Goal: Task Accomplishment & Management: Complete application form

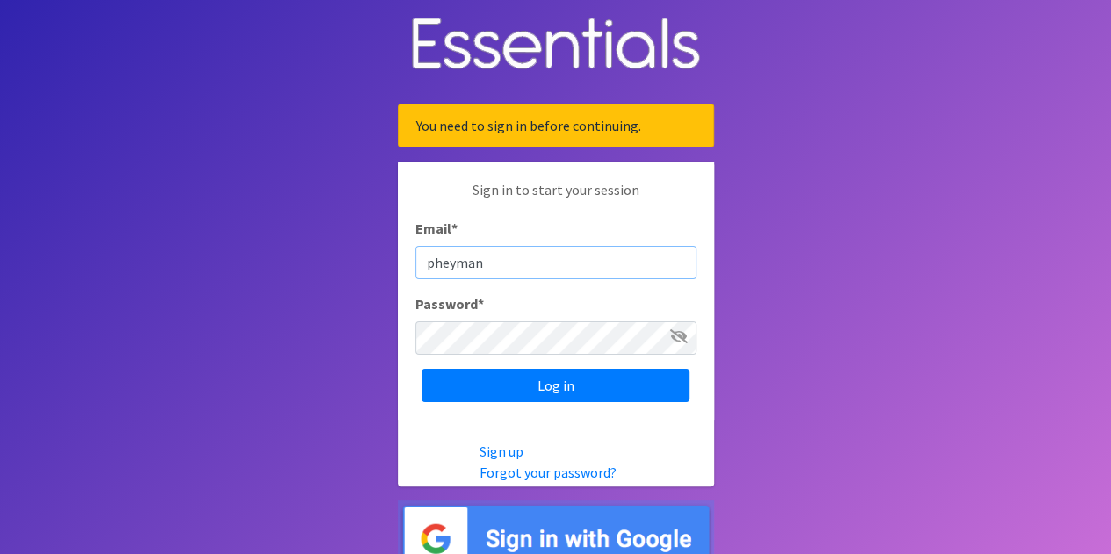
type input "[EMAIL_ADDRESS][DOMAIN_NAME]"
click at [422, 369] on input "Log in" at bounding box center [556, 385] width 268 height 33
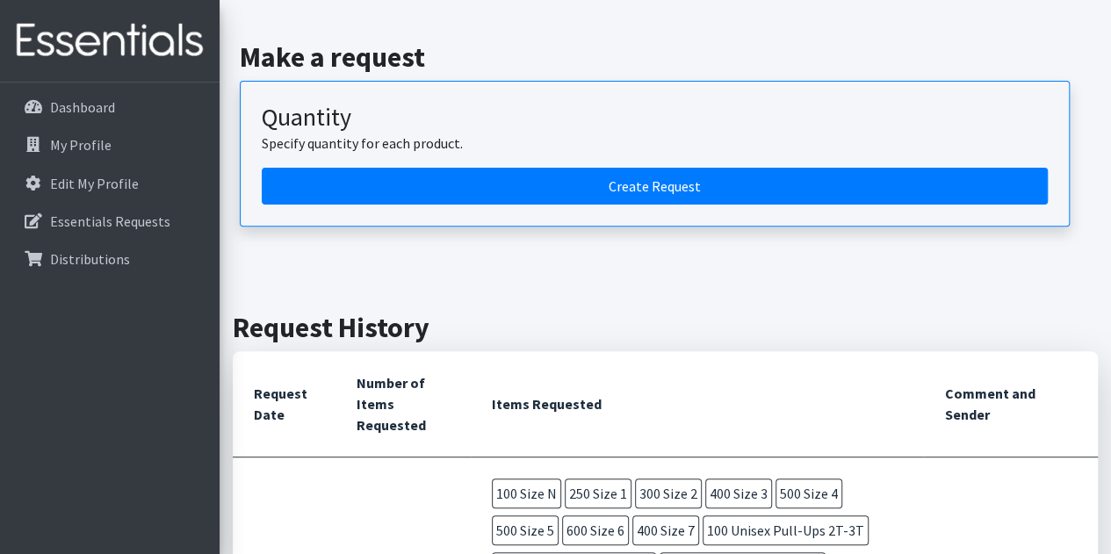
scroll to position [203, 0]
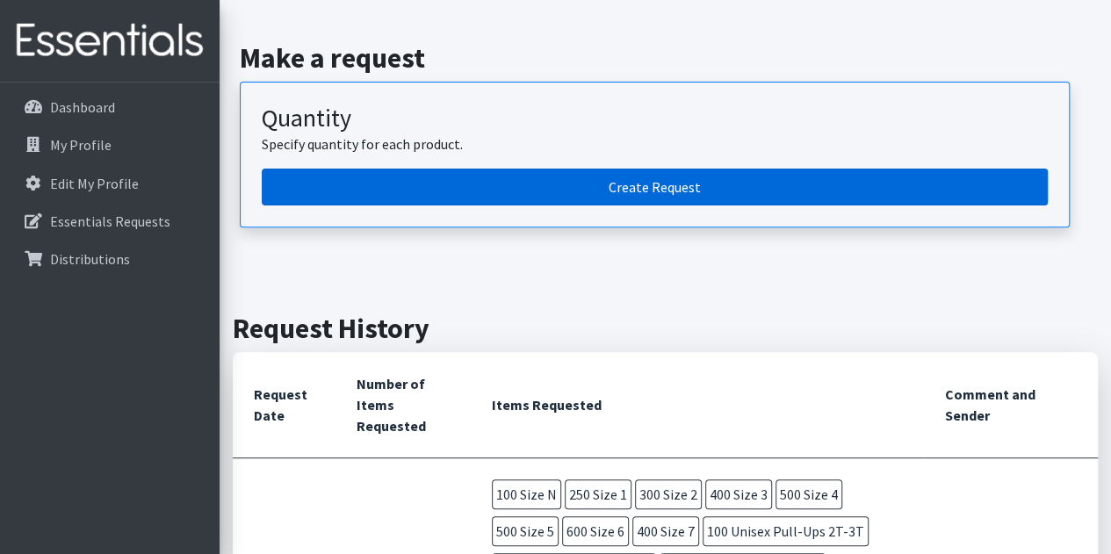
click at [550, 180] on link "Create Request" at bounding box center [655, 187] width 786 height 37
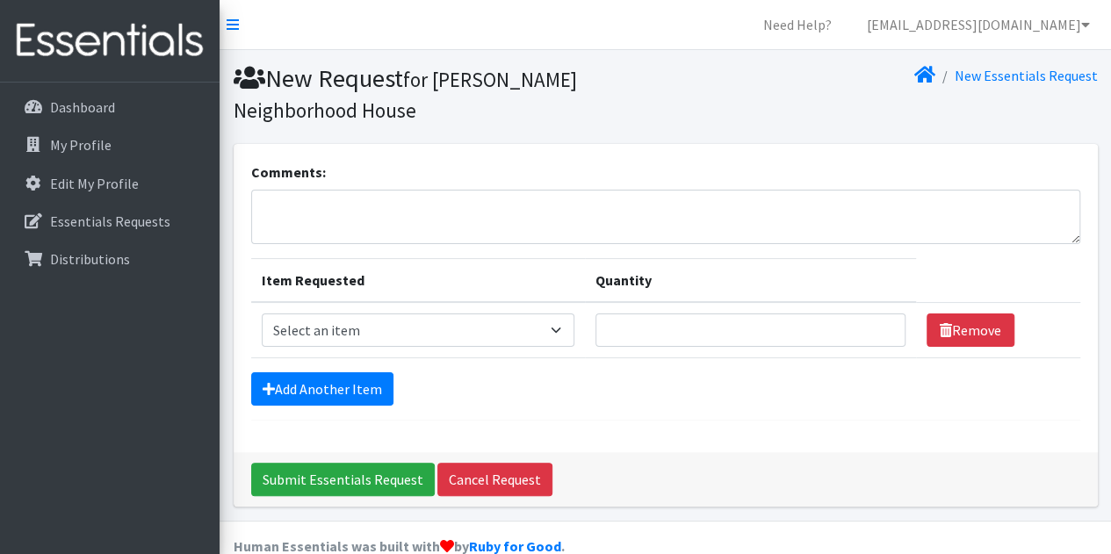
scroll to position [30, 0]
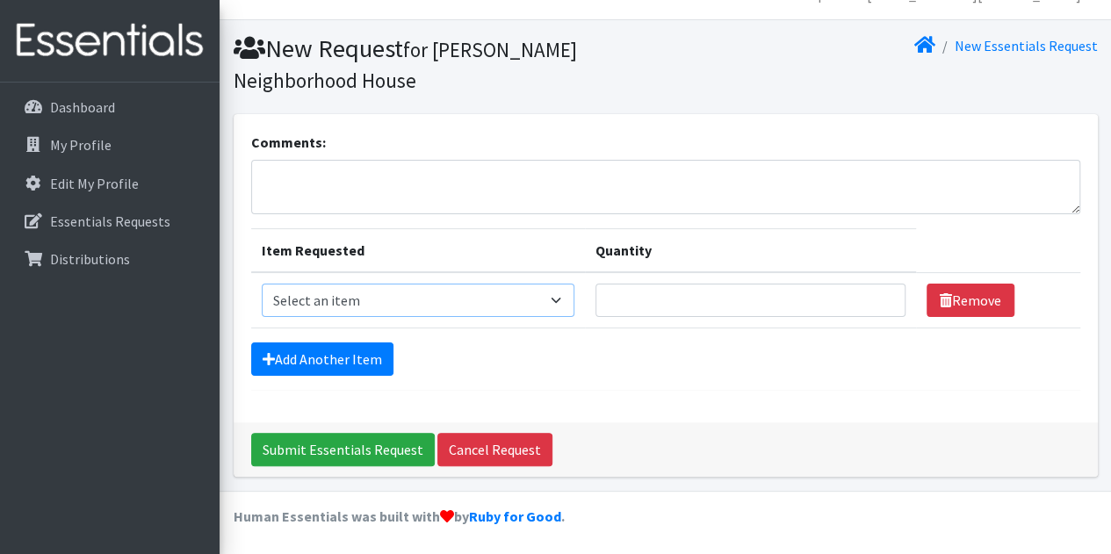
click at [381, 302] on select "Select an item Overnights - L/XL (60-125 lbs) Overnights - S/M (38-65 lbs) Pree…" at bounding box center [418, 300] width 313 height 33
click at [738, 449] on div "Submit Essentials Request Cancel Request" at bounding box center [666, 450] width 865 height 54
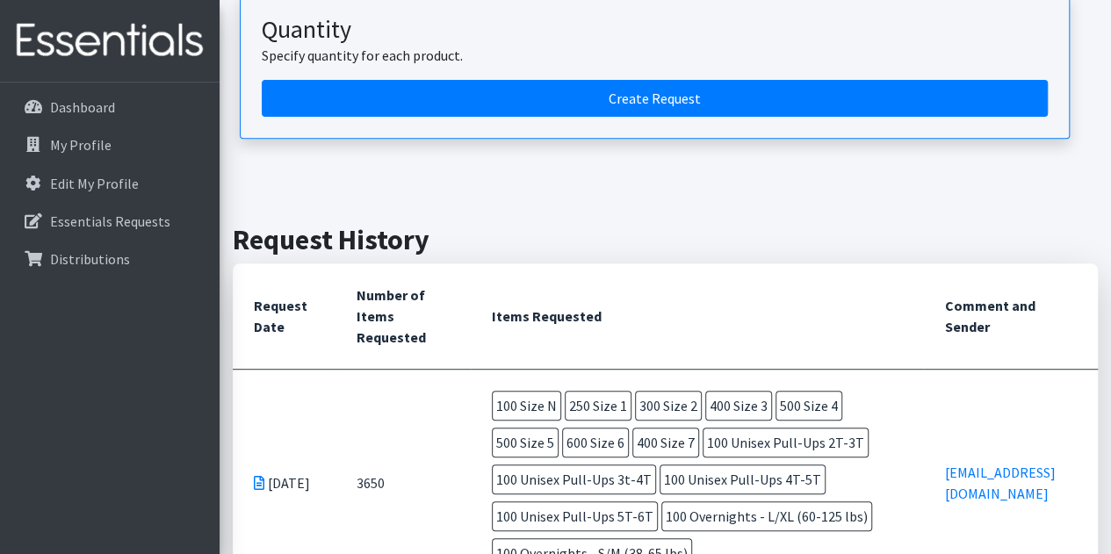
scroll to position [271, 0]
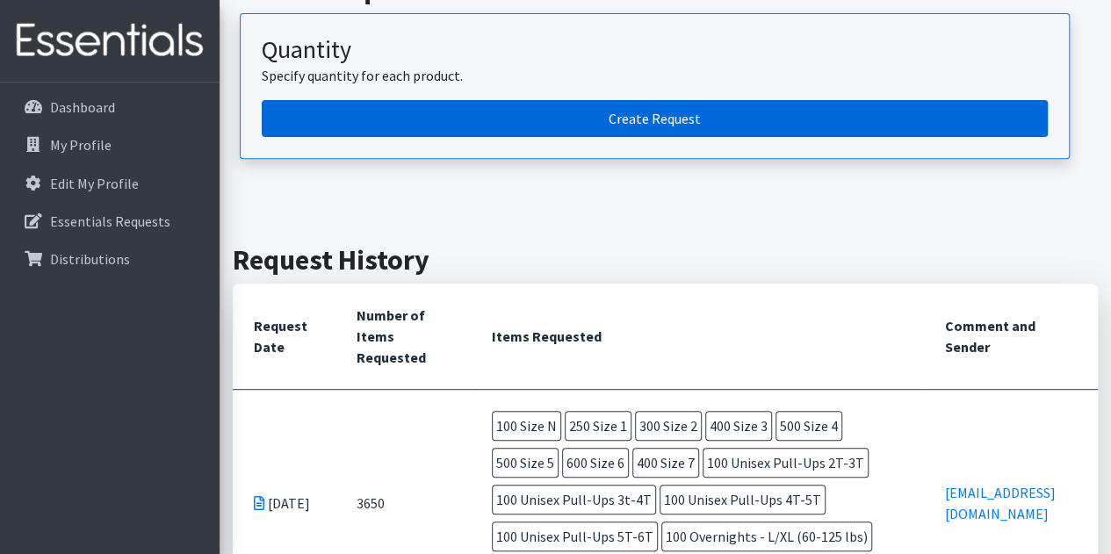
click at [672, 110] on link "Create Request" at bounding box center [655, 118] width 786 height 37
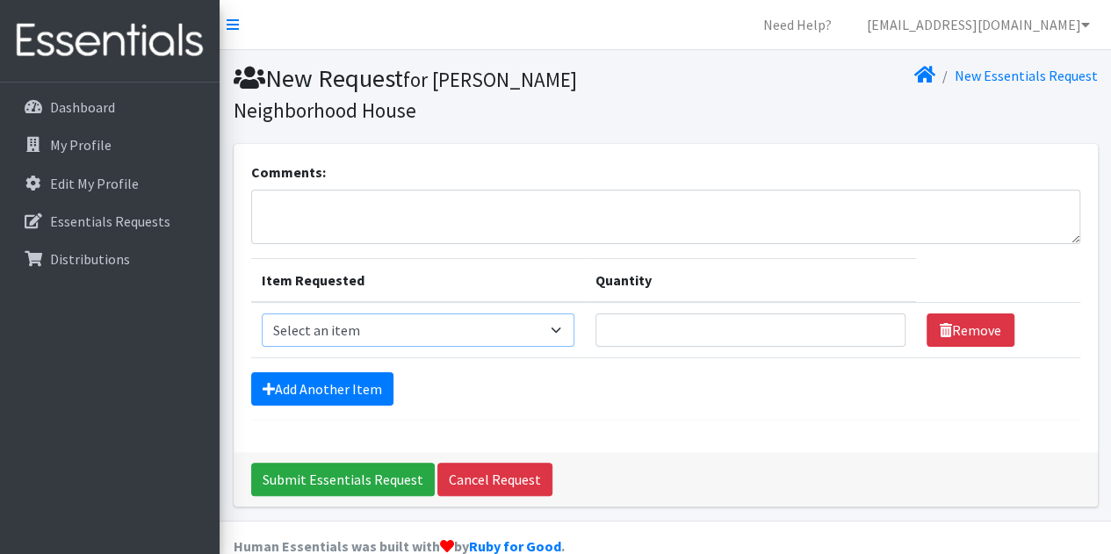
click at [515, 337] on select "Select an item Overnights - L/XL (60-125 lbs) Overnights - S/M (38-65 lbs) Pree…" at bounding box center [418, 330] width 313 height 33
select select "14940"
click at [262, 314] on select "Select an item Overnights - L/XL (60-125 lbs) Overnights - S/M (38-65 lbs) Pree…" at bounding box center [418, 330] width 313 height 33
click at [648, 322] on input "Quantity" at bounding box center [751, 330] width 310 height 33
type input "100"
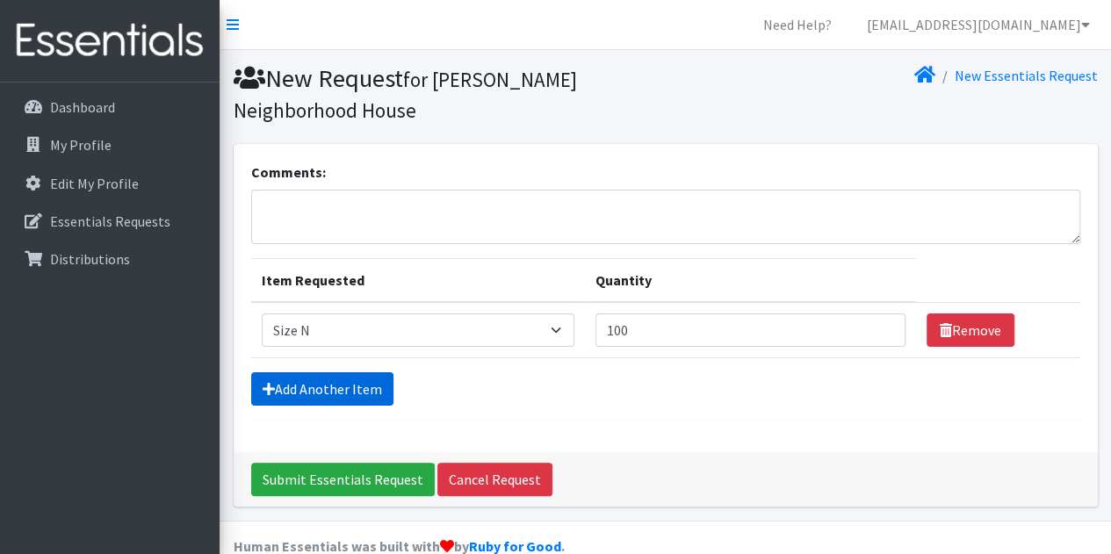
click at [302, 395] on link "Add Another Item" at bounding box center [322, 389] width 142 height 33
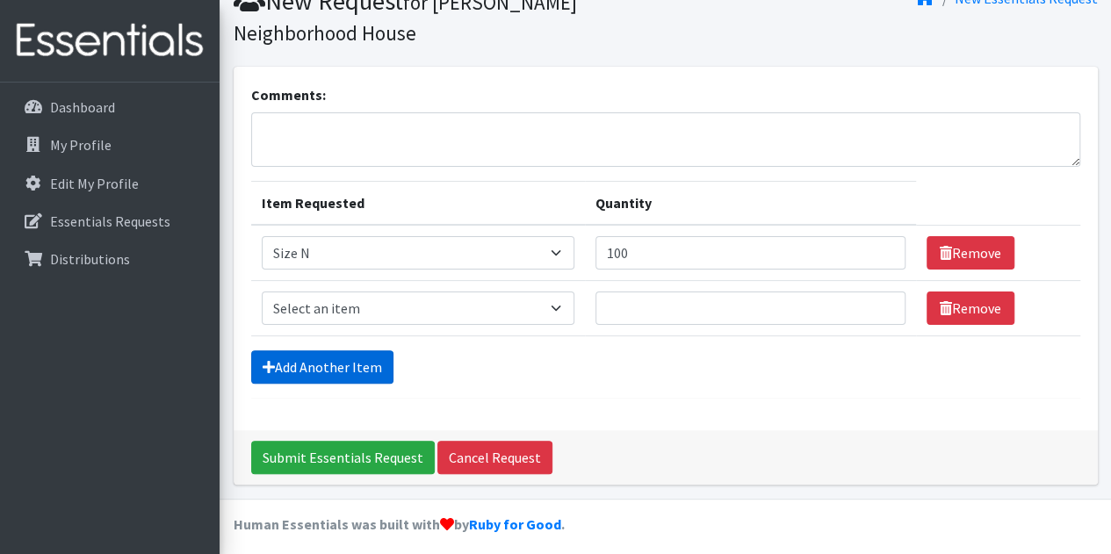
scroll to position [84, 0]
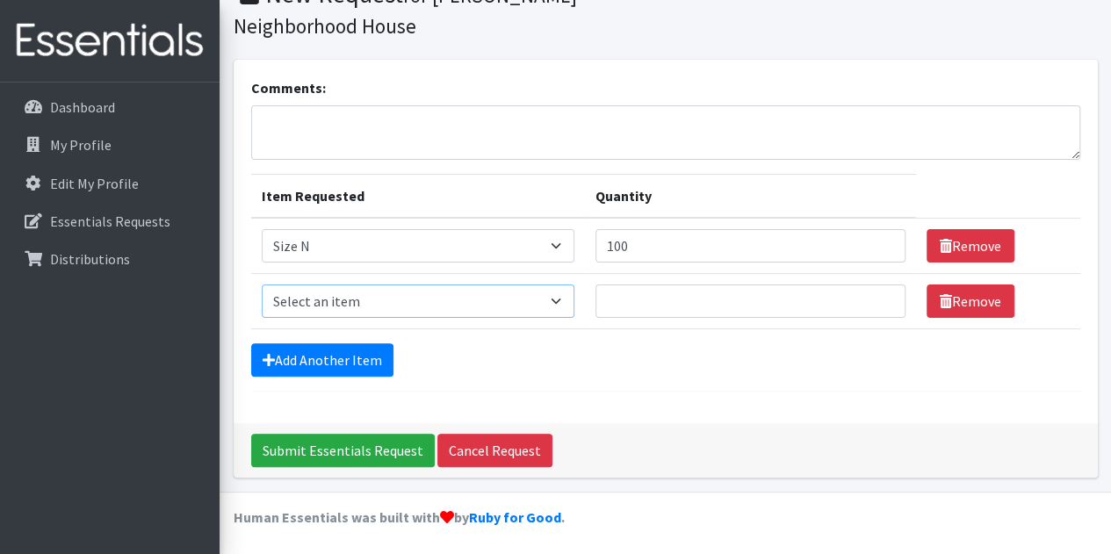
click at [377, 300] on select "Select an item Overnights - L/XL (60-125 lbs) Overnights - S/M (38-65 lbs) Pree…" at bounding box center [418, 301] width 313 height 33
select select "14938"
click at [262, 285] on select "Select an item Overnights - L/XL (60-125 lbs) Overnights - S/M (38-65 lbs) Pree…" at bounding box center [418, 301] width 313 height 33
click at [636, 303] on input "Quantity" at bounding box center [751, 301] width 310 height 33
type input "250"
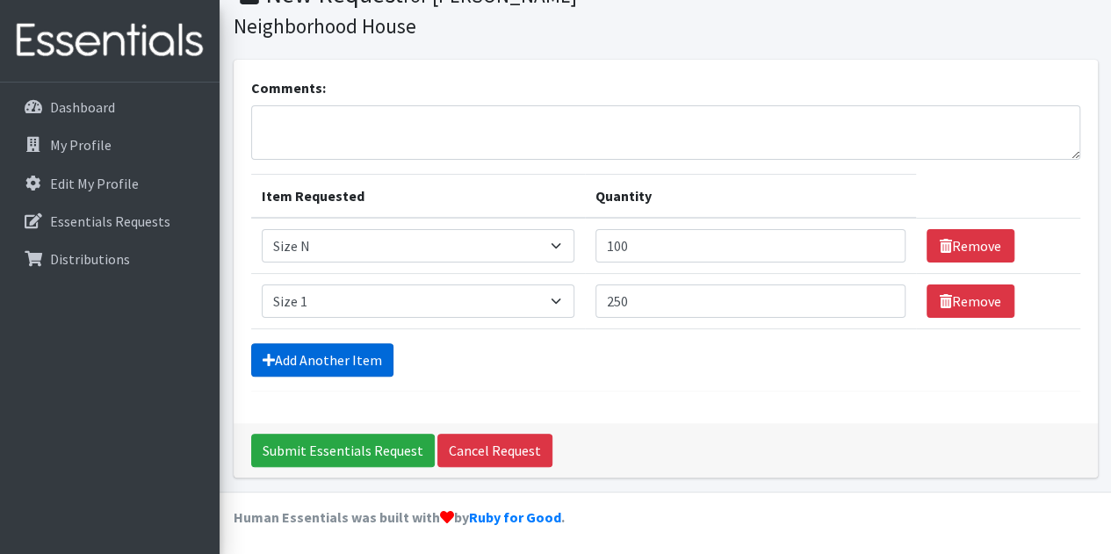
click at [304, 350] on link "Add Another Item" at bounding box center [322, 360] width 142 height 33
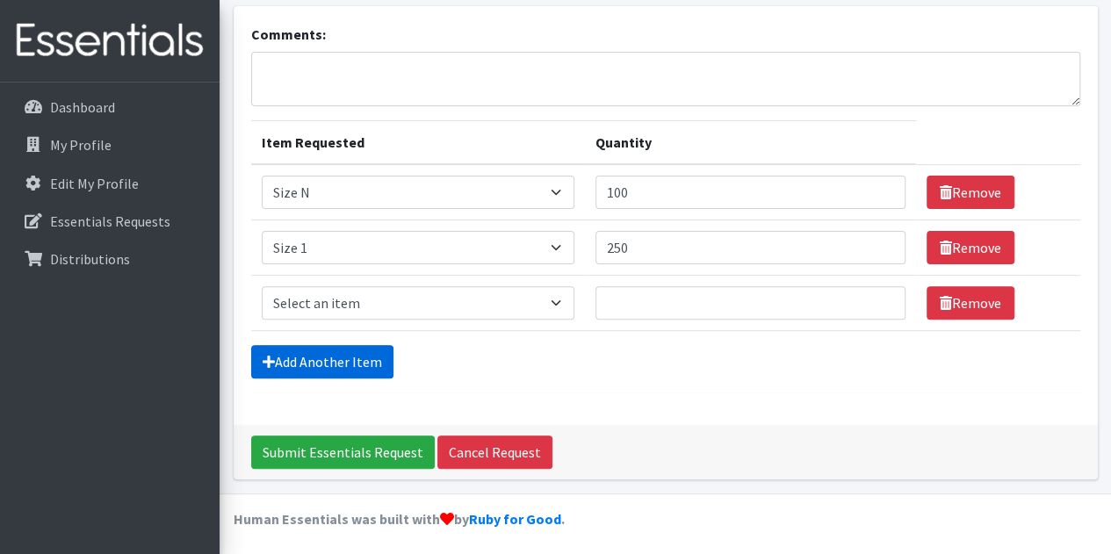
scroll to position [140, 0]
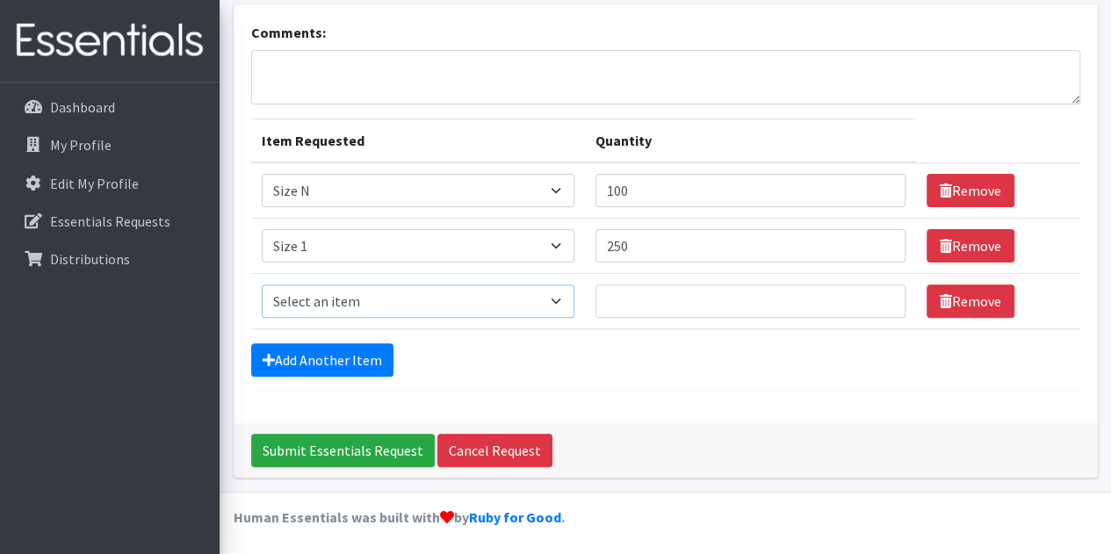
click at [348, 297] on select "Select an item Overnights - L/XL (60-125 lbs) Overnights - S/M (38-65 lbs) Pree…" at bounding box center [418, 301] width 313 height 33
select select "14919"
click at [262, 285] on select "Select an item Overnights - L/XL (60-125 lbs) Overnights - S/M (38-65 lbs) Pree…" at bounding box center [418, 301] width 313 height 33
click at [663, 305] on input "Quantity" at bounding box center [751, 301] width 310 height 33
type input "300"
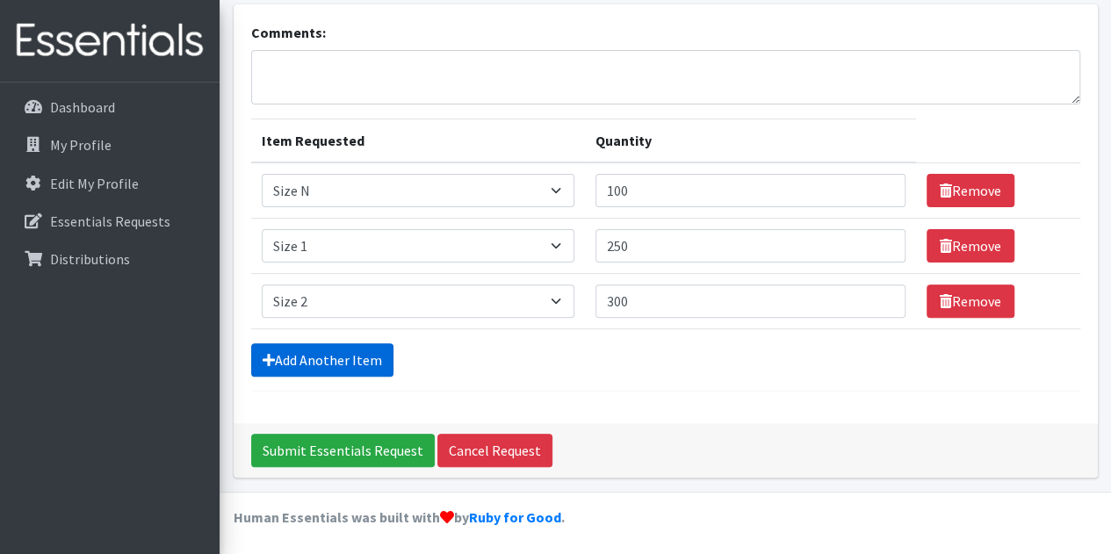
click at [316, 350] on link "Add Another Item" at bounding box center [322, 360] width 142 height 33
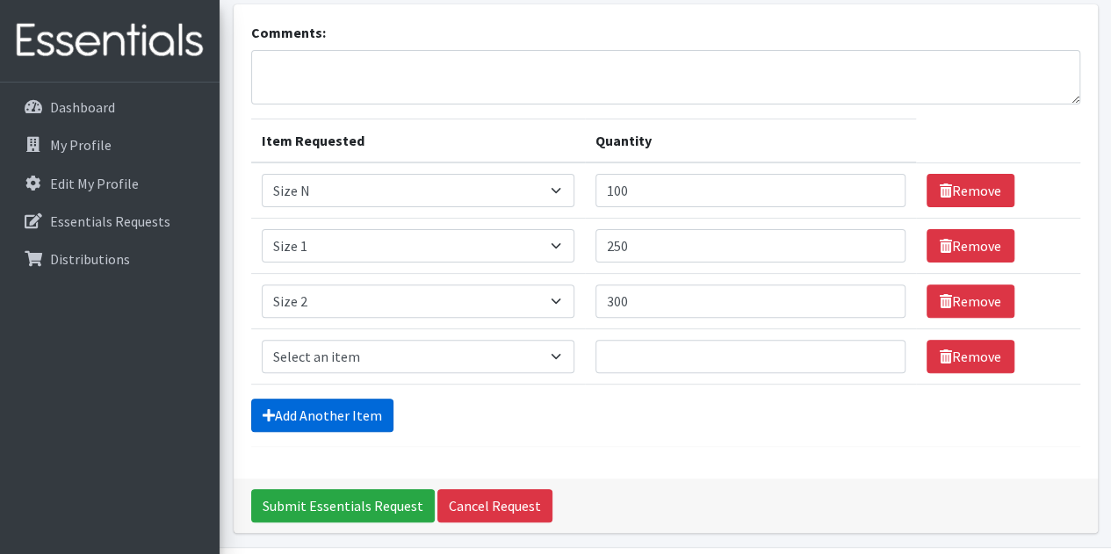
scroll to position [195, 0]
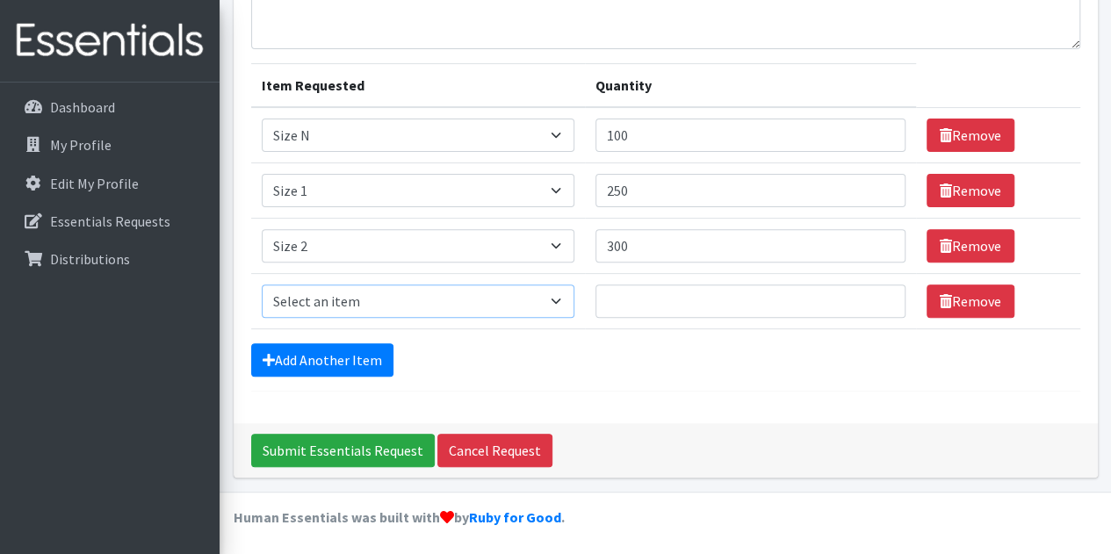
click at [376, 300] on select "Select an item Overnights - L/XL (60-125 lbs) Overnights - S/M (38-65 lbs) Pree…" at bounding box center [418, 301] width 313 height 33
select select "14902"
click at [262, 285] on select "Select an item Overnights - L/XL (60-125 lbs) Overnights - S/M (38-65 lbs) Pree…" at bounding box center [418, 301] width 313 height 33
click at [655, 293] on input "Quantity" at bounding box center [751, 301] width 310 height 33
type input "400"
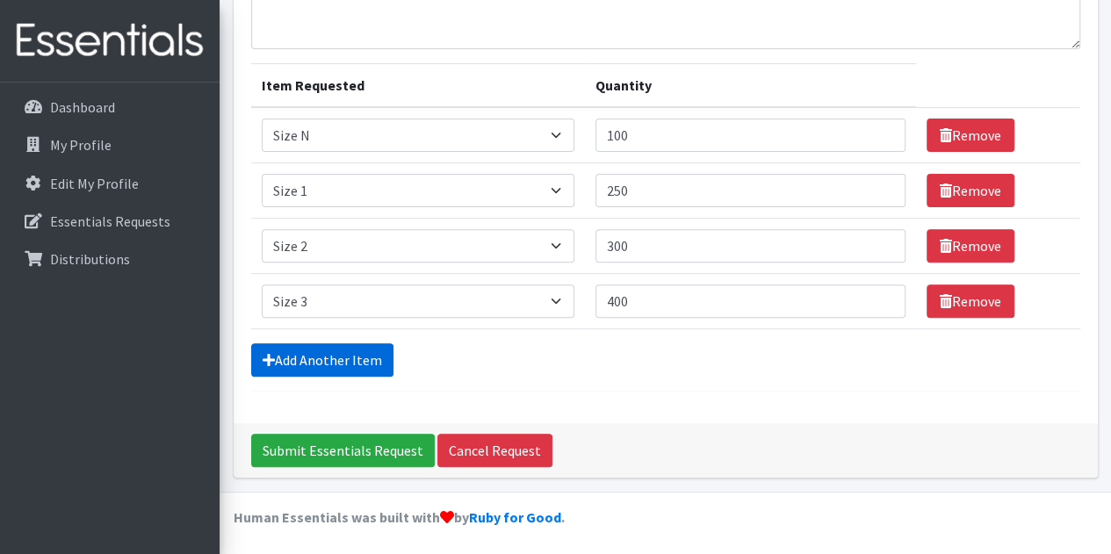
click at [313, 356] on link "Add Another Item" at bounding box center [322, 360] width 142 height 33
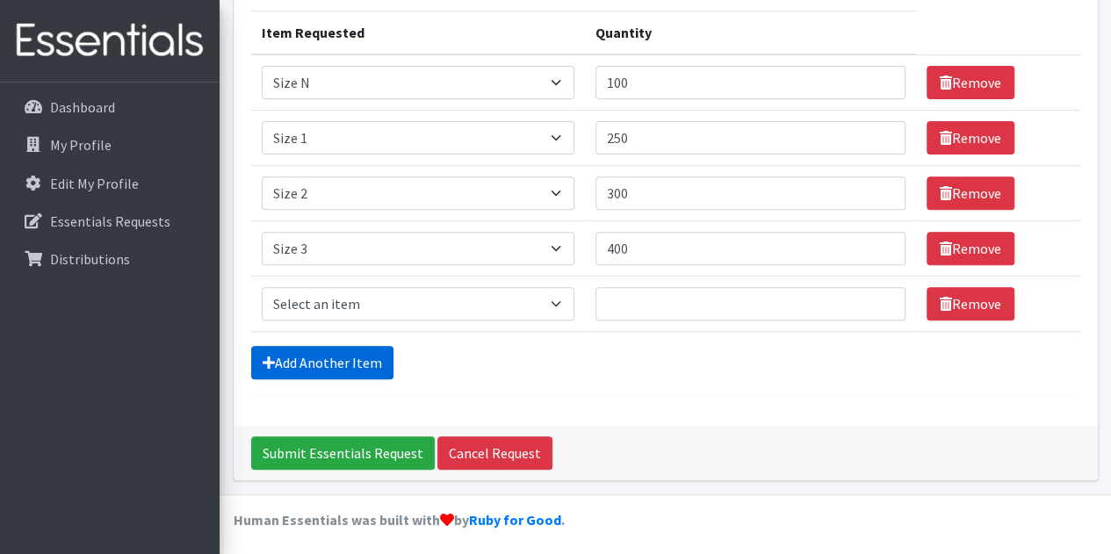
scroll to position [250, 0]
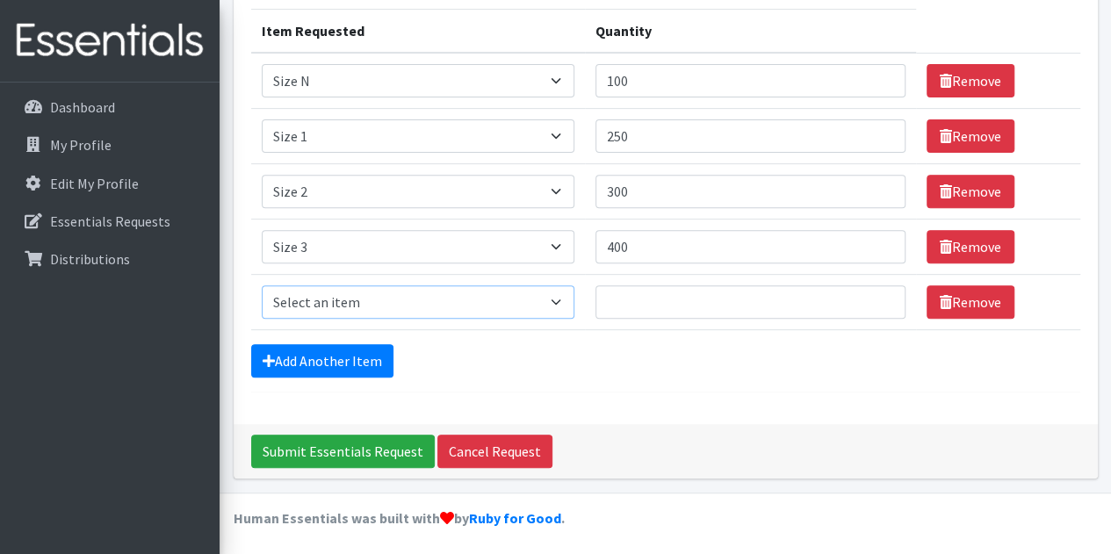
click at [358, 300] on select "Select an item Overnights - L/XL (60-125 lbs) Overnights - S/M (38-65 lbs) Pree…" at bounding box center [418, 302] width 313 height 33
select select "14922"
click at [262, 286] on select "Select an item Overnights - L/XL (60-125 lbs) Overnights - S/M (38-65 lbs) Pree…" at bounding box center [418, 302] width 313 height 33
click at [656, 303] on input "Quantity" at bounding box center [751, 302] width 310 height 33
type input "500"
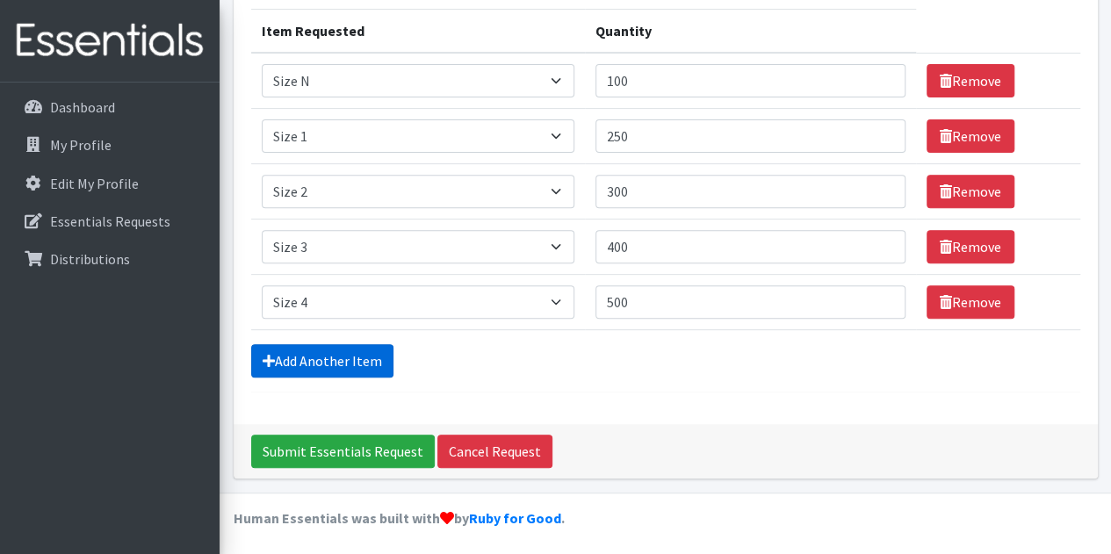
click at [299, 352] on link "Add Another Item" at bounding box center [322, 360] width 142 height 33
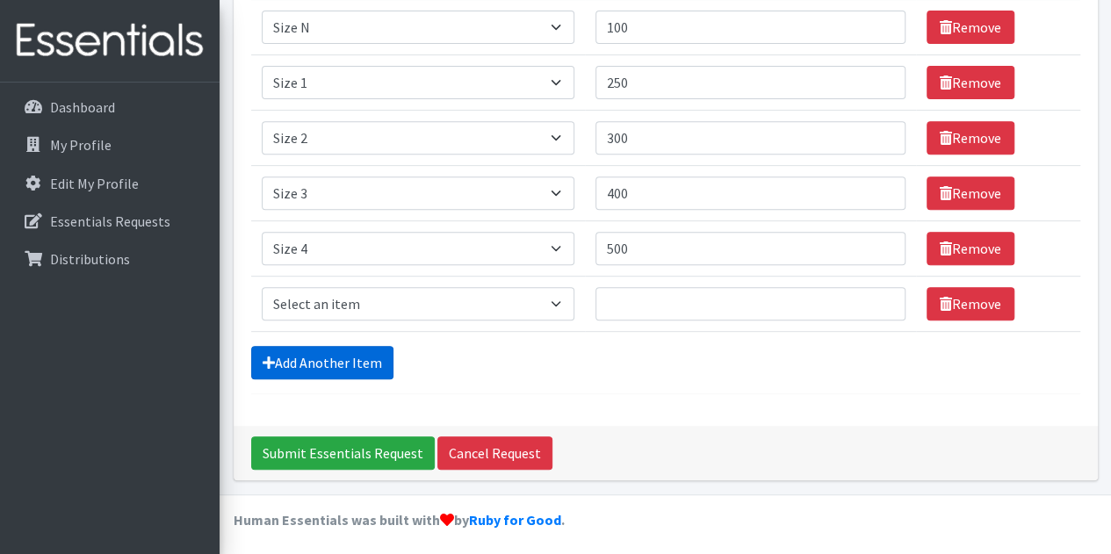
scroll to position [305, 0]
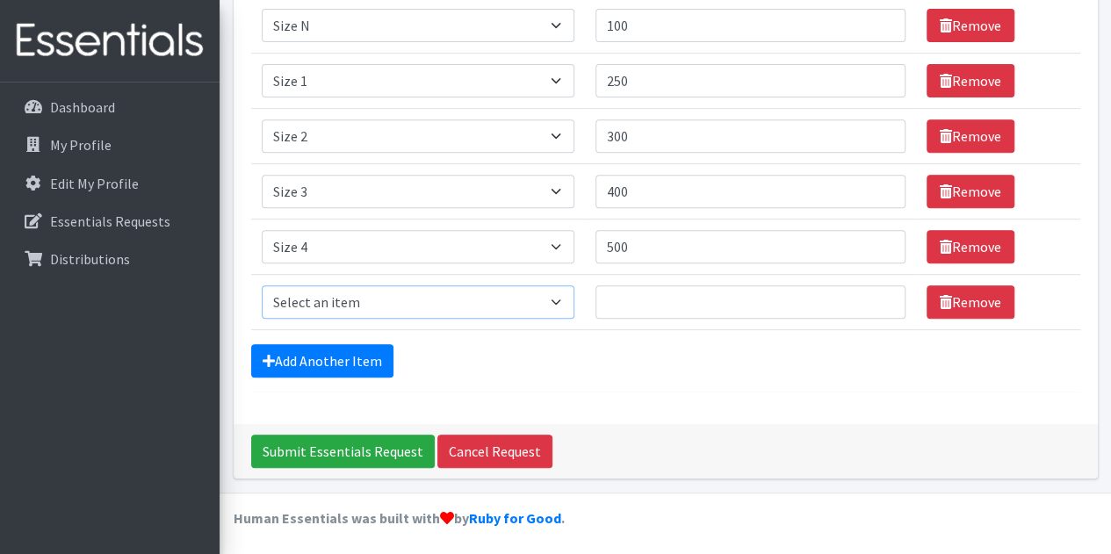
click at [446, 294] on select "Select an item Overnights - L/XL (60-125 lbs) Overnights - S/M (38-65 lbs) Pree…" at bounding box center [418, 302] width 313 height 33
select select "14920"
click at [262, 286] on select "Select an item Overnights - L/XL (60-125 lbs) Overnights - S/M (38-65 lbs) Pree…" at bounding box center [418, 302] width 313 height 33
click at [668, 294] on input "Quantity" at bounding box center [751, 302] width 310 height 33
type input "500"
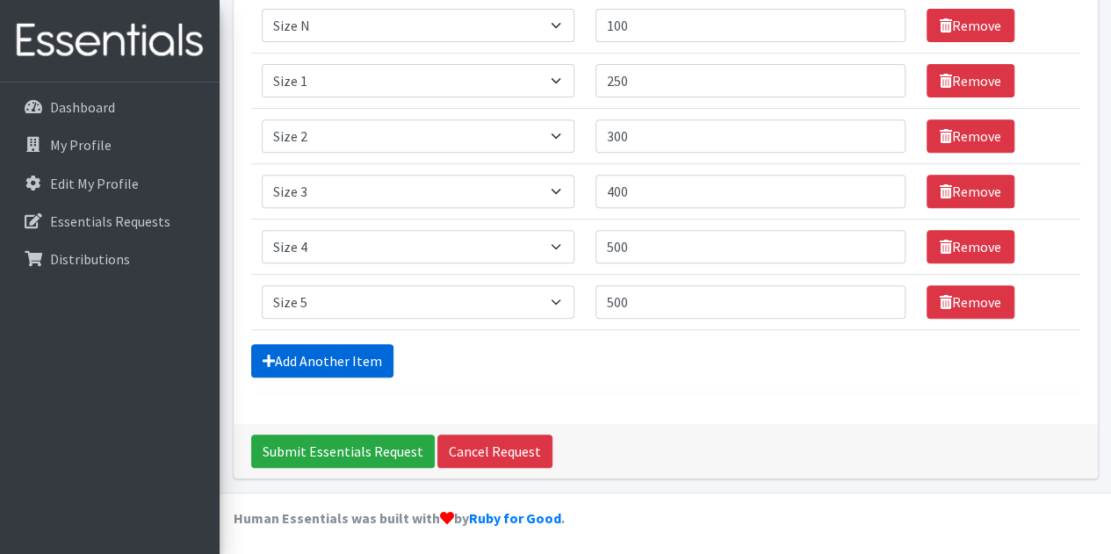
click at [350, 356] on link "Add Another Item" at bounding box center [322, 360] width 142 height 33
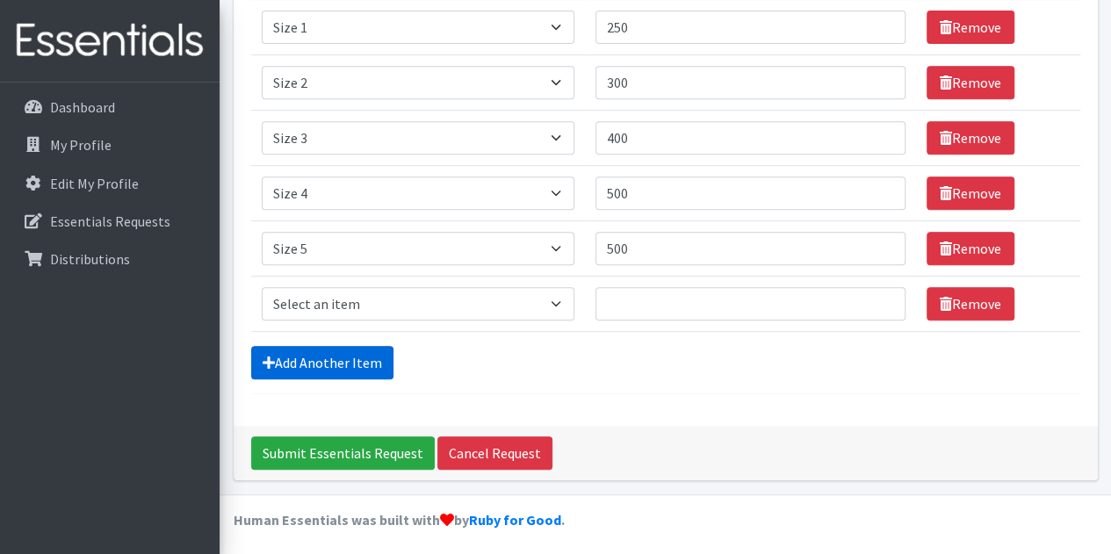
scroll to position [360, 0]
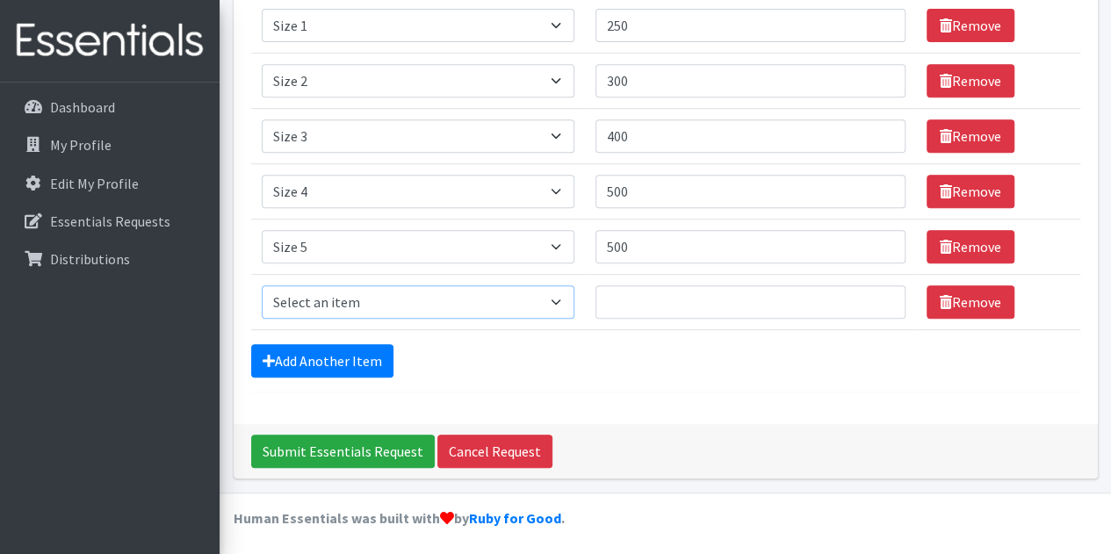
click at [351, 298] on select "Select an item Overnights - L/XL (60-125 lbs) Overnights - S/M (38-65 lbs) Pree…" at bounding box center [418, 302] width 313 height 33
select select "14903"
click at [262, 286] on select "Select an item Overnights - L/XL (60-125 lbs) Overnights - S/M (38-65 lbs) Pree…" at bounding box center [418, 302] width 313 height 33
click at [655, 292] on input "Quantity" at bounding box center [751, 302] width 310 height 33
type input "600"
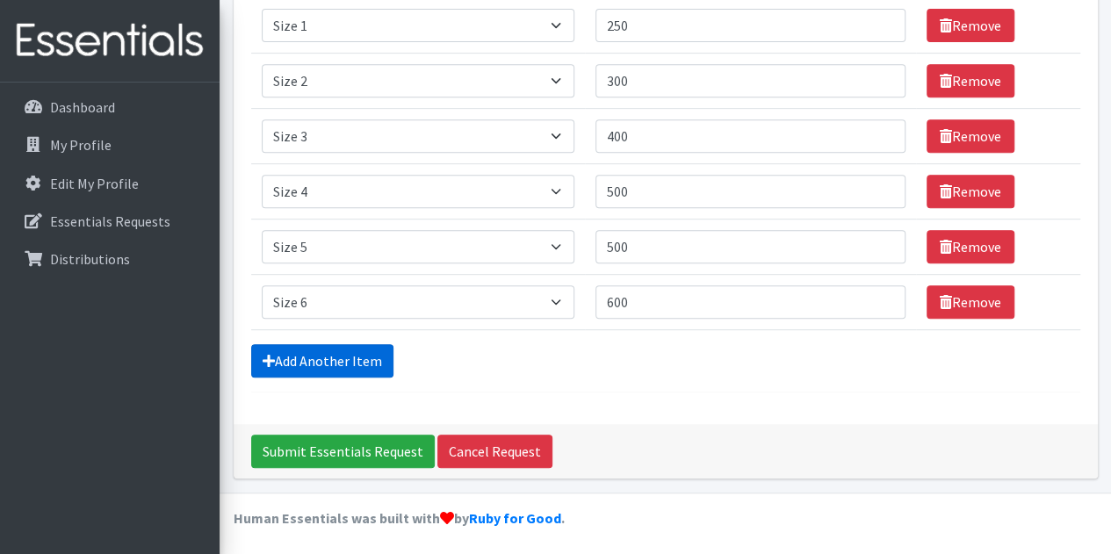
click at [341, 349] on link "Add Another Item" at bounding box center [322, 360] width 142 height 33
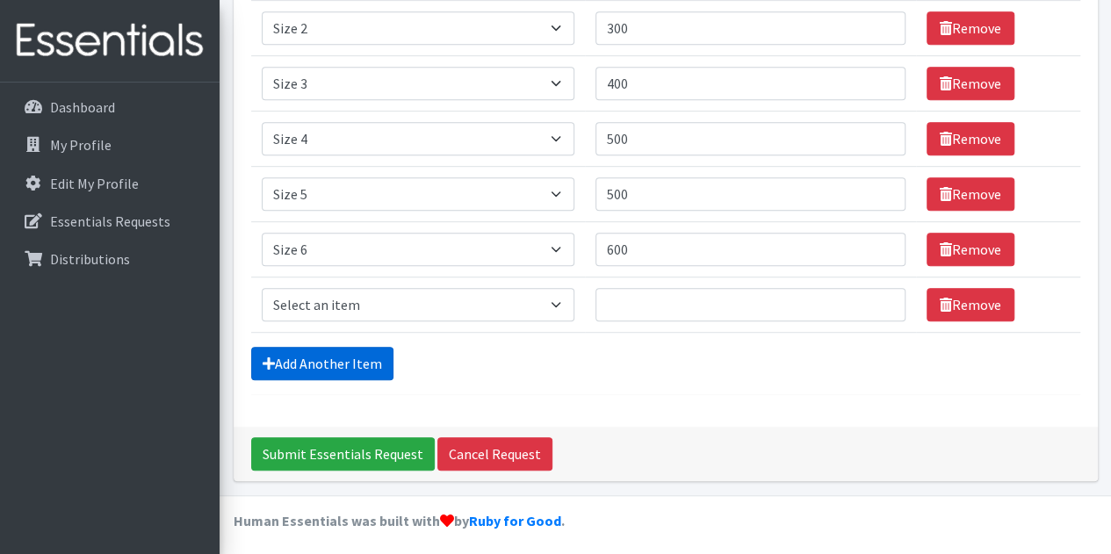
scroll to position [415, 0]
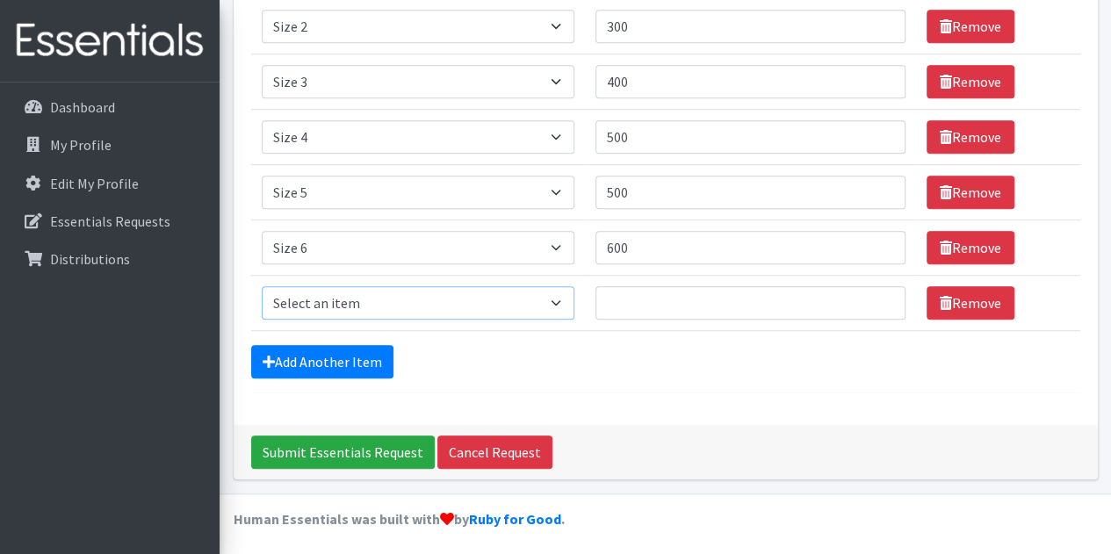
click at [364, 296] on select "Select an item Overnights - L/XL (60-125 lbs) Overnights - S/M (38-65 lbs) Pree…" at bounding box center [418, 302] width 313 height 33
select select "14916"
click at [262, 286] on select "Select an item Overnights - L/XL (60-125 lbs) Overnights - S/M (38-65 lbs) Pree…" at bounding box center [418, 302] width 313 height 33
click at [662, 303] on input "Quantity" at bounding box center [751, 302] width 310 height 33
type input "500"
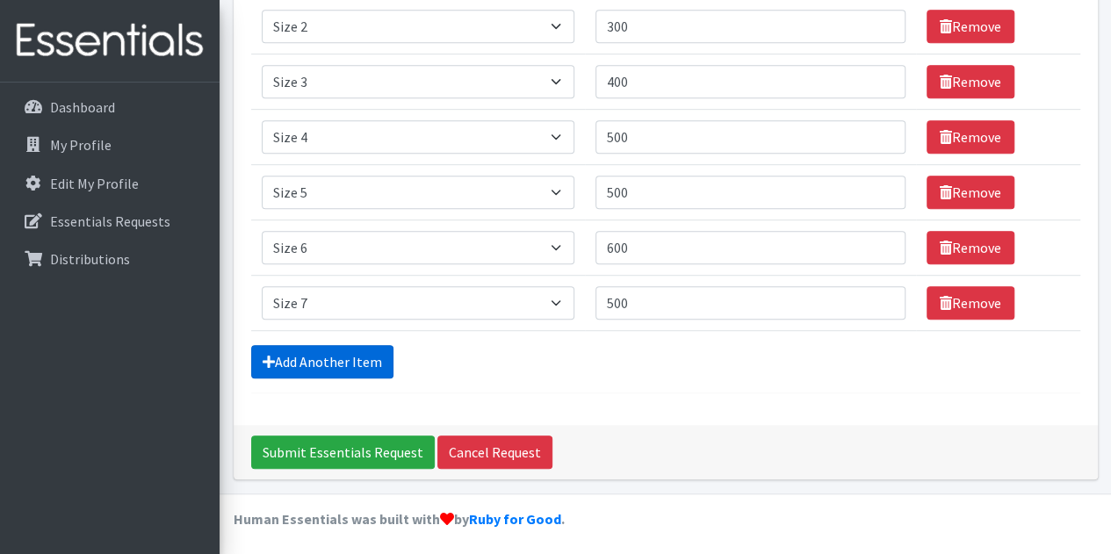
click at [341, 352] on link "Add Another Item" at bounding box center [322, 361] width 142 height 33
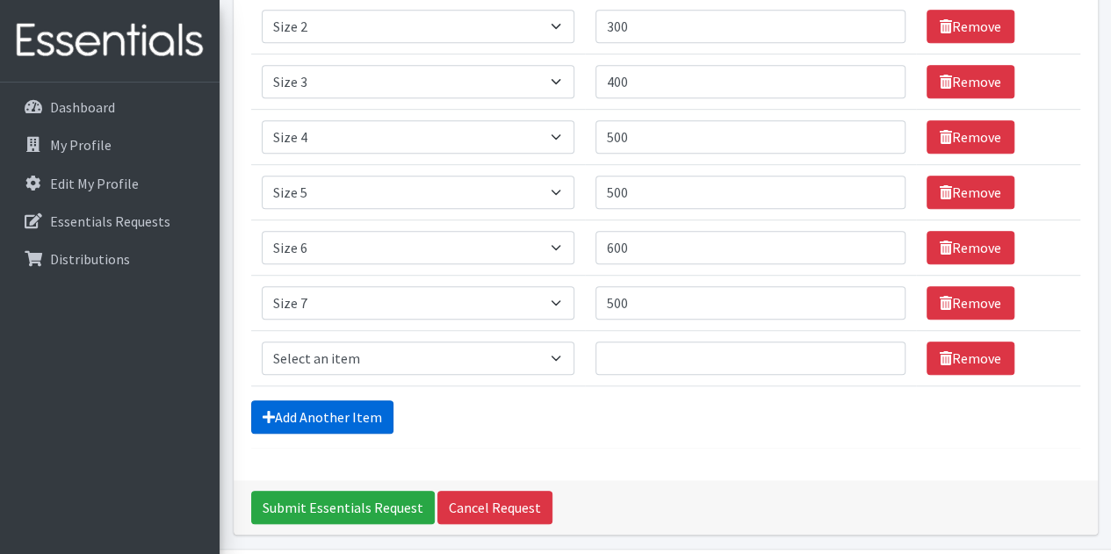
scroll to position [470, 0]
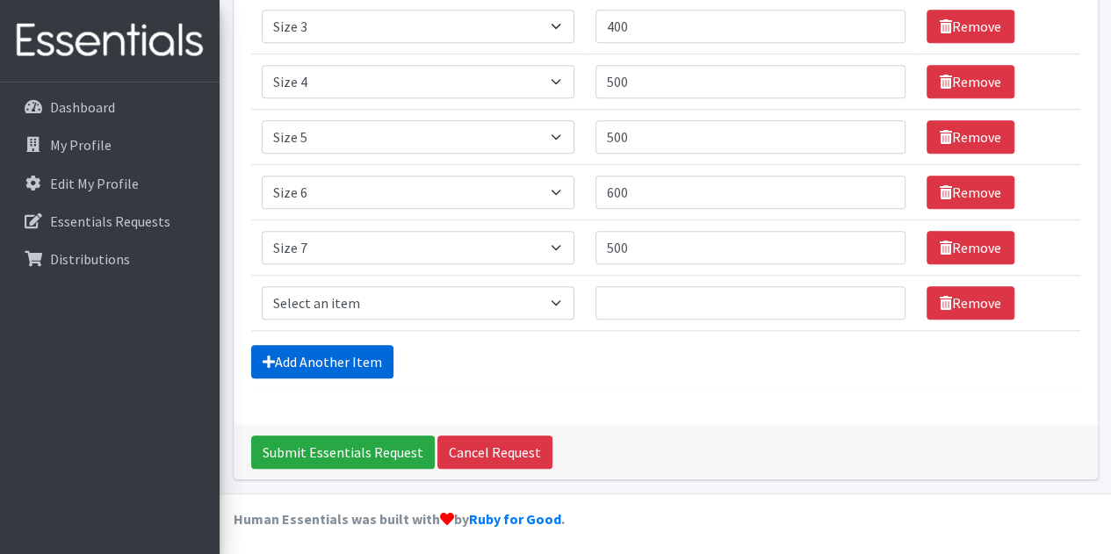
click at [341, 352] on link "Add Another Item" at bounding box center [322, 361] width 142 height 33
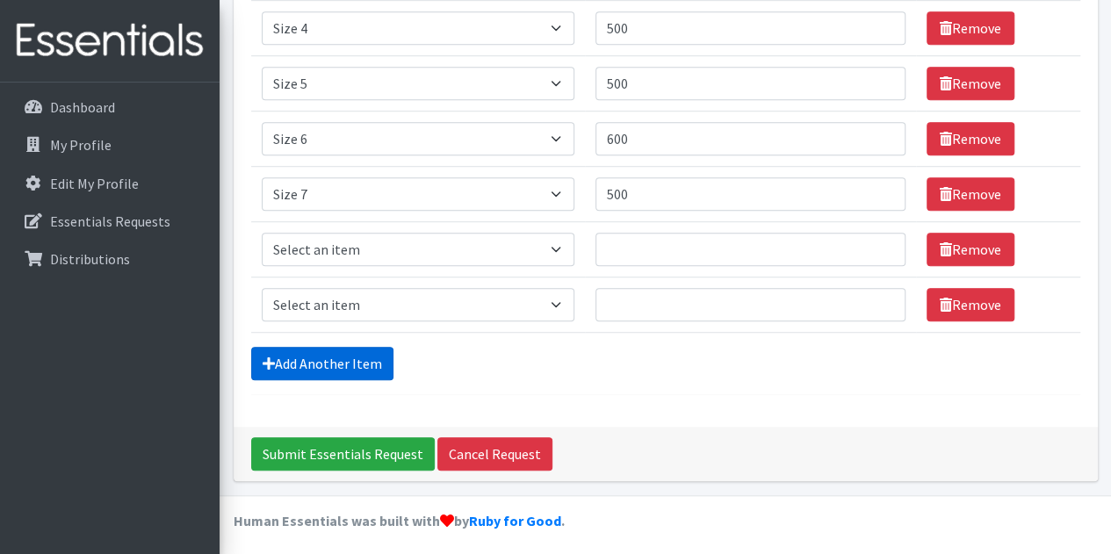
scroll to position [525, 0]
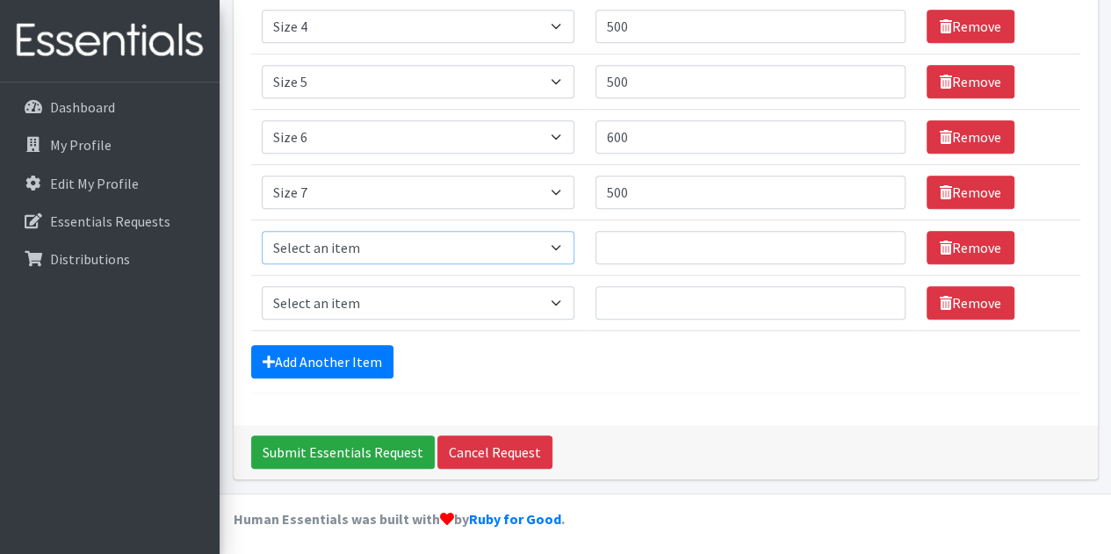
click at [449, 247] on select "Select an item Overnights - L/XL (60-125 lbs) Overnights - S/M (38-65 lbs) Pree…" at bounding box center [418, 247] width 313 height 33
select select "14948"
click at [262, 231] on select "Select an item Overnights - L/XL (60-125 lbs) Overnights - S/M (38-65 lbs) Pree…" at bounding box center [418, 247] width 313 height 33
click at [629, 250] on input "Quantity" at bounding box center [751, 247] width 310 height 33
type input "100"
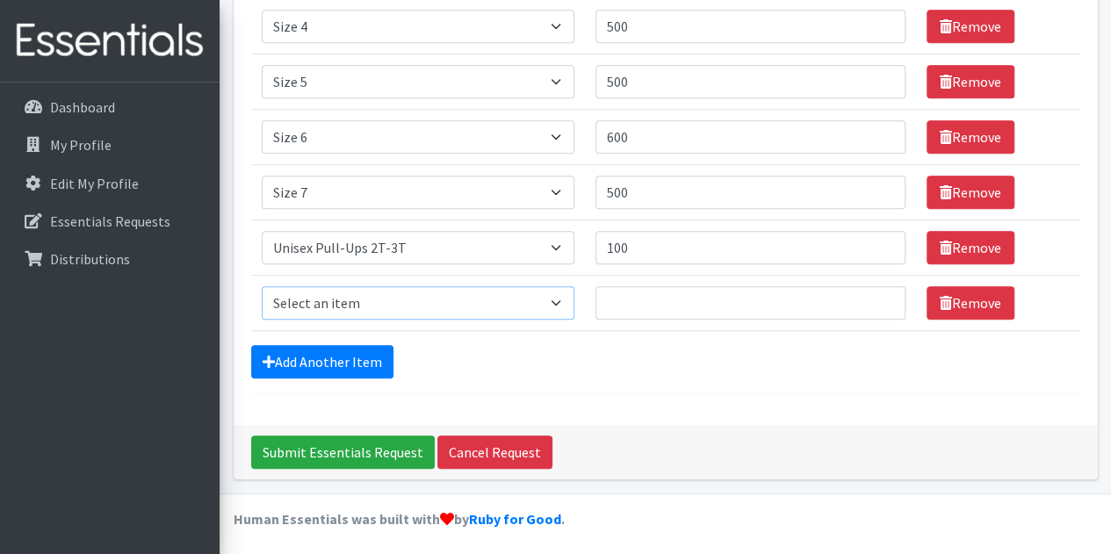
click at [441, 302] on select "Select an item Overnights - L/XL (60-125 lbs) Overnights - S/M (38-65 lbs) Pree…" at bounding box center [418, 302] width 313 height 33
select select "15085"
click at [262, 286] on select "Select an item Overnights - L/XL (60-125 lbs) Overnights - S/M (38-65 lbs) Pree…" at bounding box center [418, 302] width 313 height 33
click at [671, 286] on input "Quantity" at bounding box center [751, 302] width 310 height 33
type input "100"
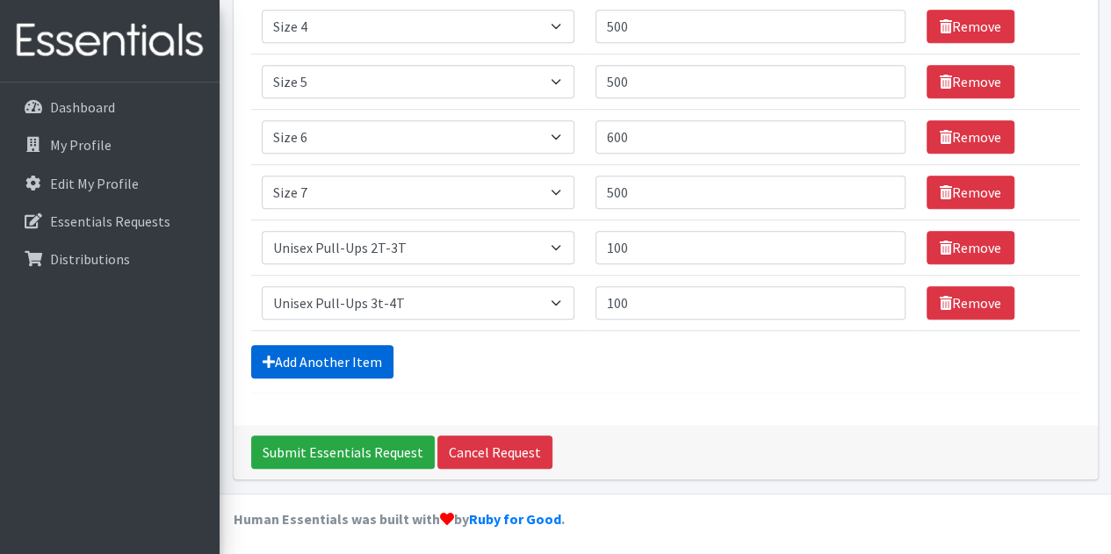
click at [362, 360] on link "Add Another Item" at bounding box center [322, 361] width 142 height 33
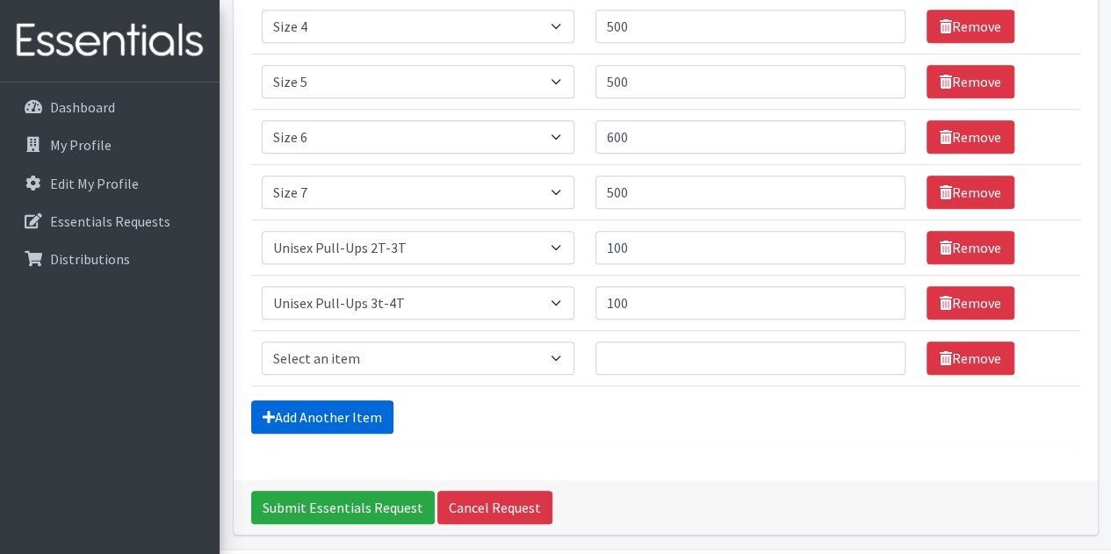
scroll to position [580, 0]
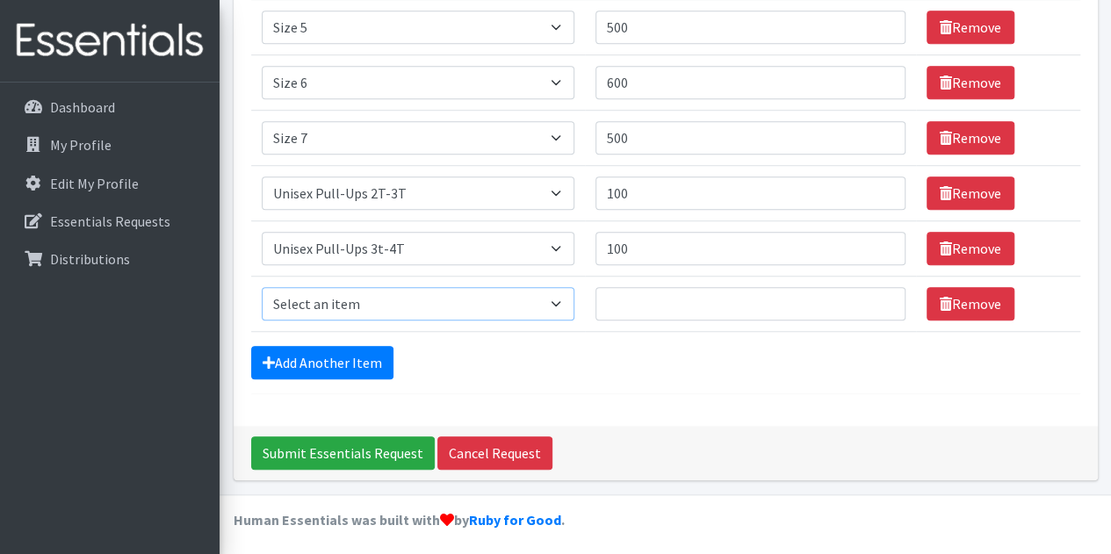
click at [390, 306] on select "Select an item Overnights - L/XL (60-125 lbs) Overnights - S/M (38-65 lbs) Pree…" at bounding box center [418, 303] width 313 height 33
select select "15010"
click at [262, 287] on select "Select an item Overnights - L/XL (60-125 lbs) Overnights - S/M (38-65 lbs) Pree…" at bounding box center [418, 303] width 313 height 33
click at [631, 304] on input "Quantity" at bounding box center [751, 303] width 310 height 33
type input "100"
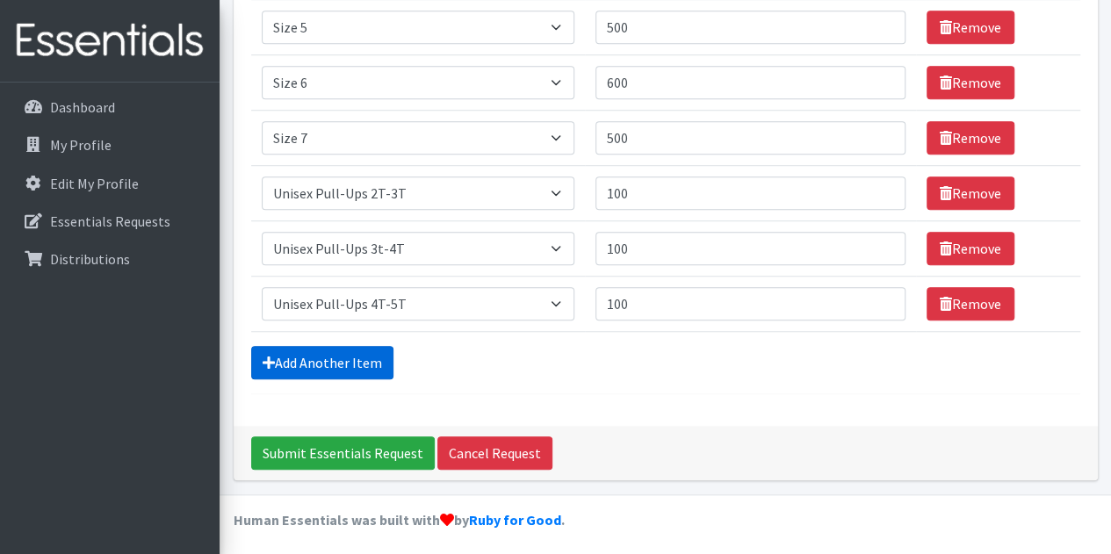
click at [347, 358] on link "Add Another Item" at bounding box center [322, 362] width 142 height 33
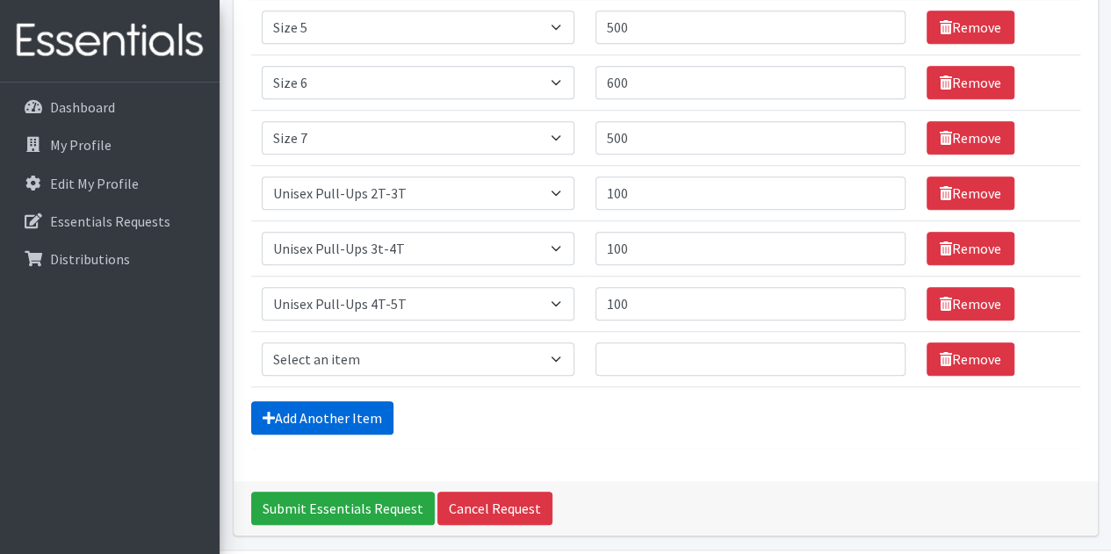
scroll to position [635, 0]
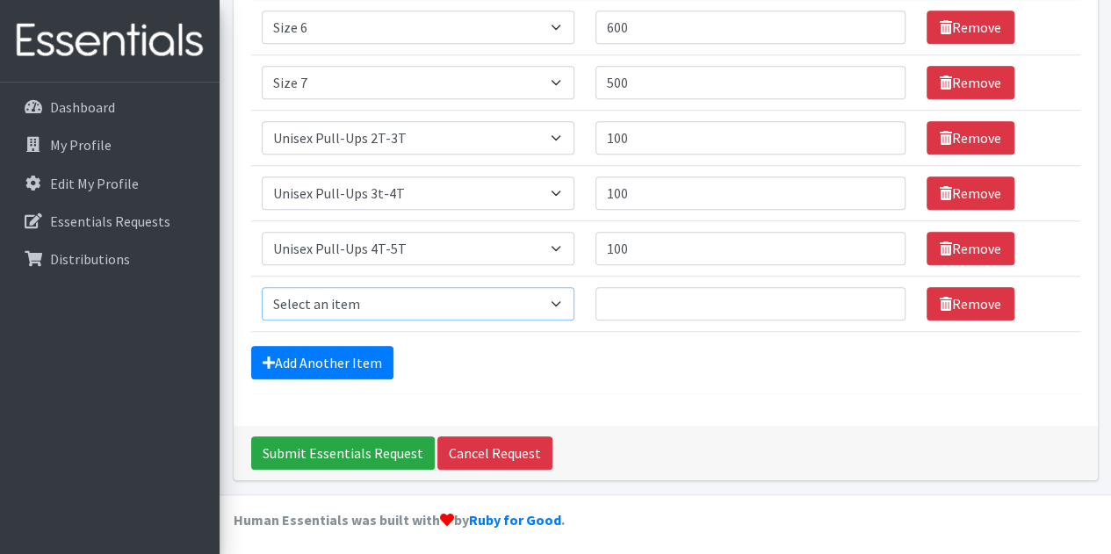
click at [343, 296] on select "Select an item Overnights - L/XL (60-125 lbs) Overnights - S/M (38-65 lbs) Pree…" at bounding box center [418, 303] width 313 height 33
select select "15009"
click at [262, 287] on select "Select an item Overnights - L/XL (60-125 lbs) Overnights - S/M (38-65 lbs) Pree…" at bounding box center [418, 303] width 313 height 33
click at [654, 299] on input "Quantity" at bounding box center [751, 303] width 310 height 33
type input "100"
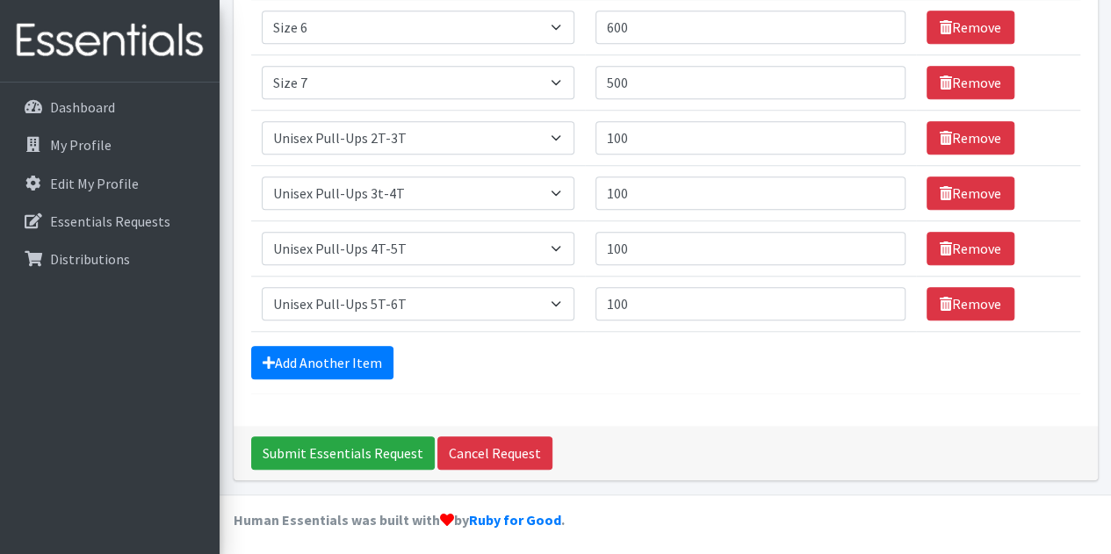
click at [542, 363] on div "Add Another Item" at bounding box center [665, 362] width 829 height 33
click at [332, 362] on link "Add Another Item" at bounding box center [322, 362] width 142 height 33
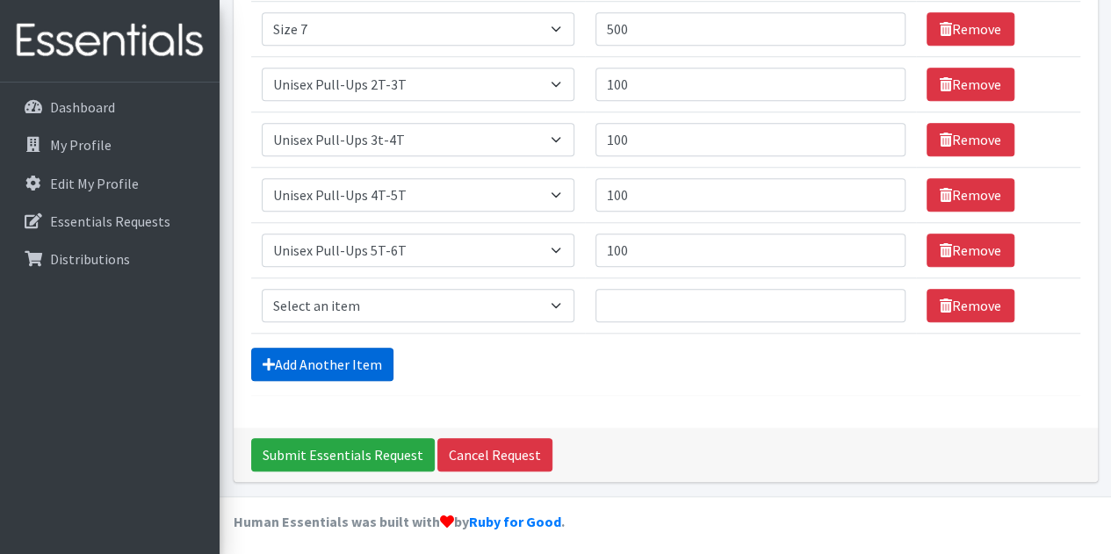
scroll to position [691, 0]
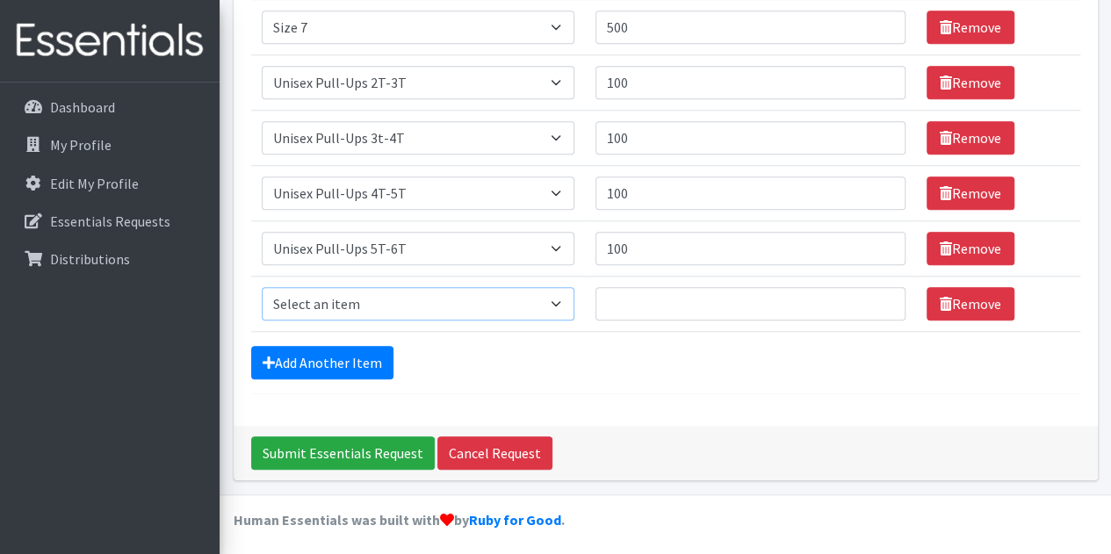
click at [407, 298] on select "Select an item Overnights - L/XL (60-125 lbs) Overnights - S/M (38-65 lbs) Pree…" at bounding box center [418, 303] width 313 height 33
select select "14941"
click at [262, 287] on select "Select an item Overnights - L/XL (60-125 lbs) Overnights - S/M (38-65 lbs) Pree…" at bounding box center [418, 303] width 313 height 33
click at [621, 296] on input "Quantity" at bounding box center [751, 303] width 310 height 33
type input "100"
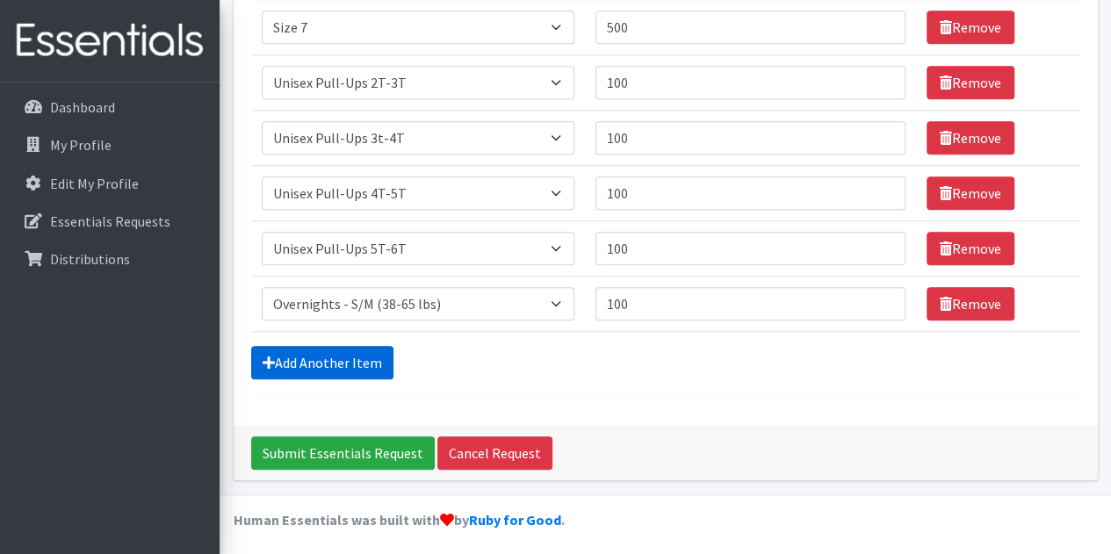
click at [350, 352] on link "Add Another Item" at bounding box center [322, 362] width 142 height 33
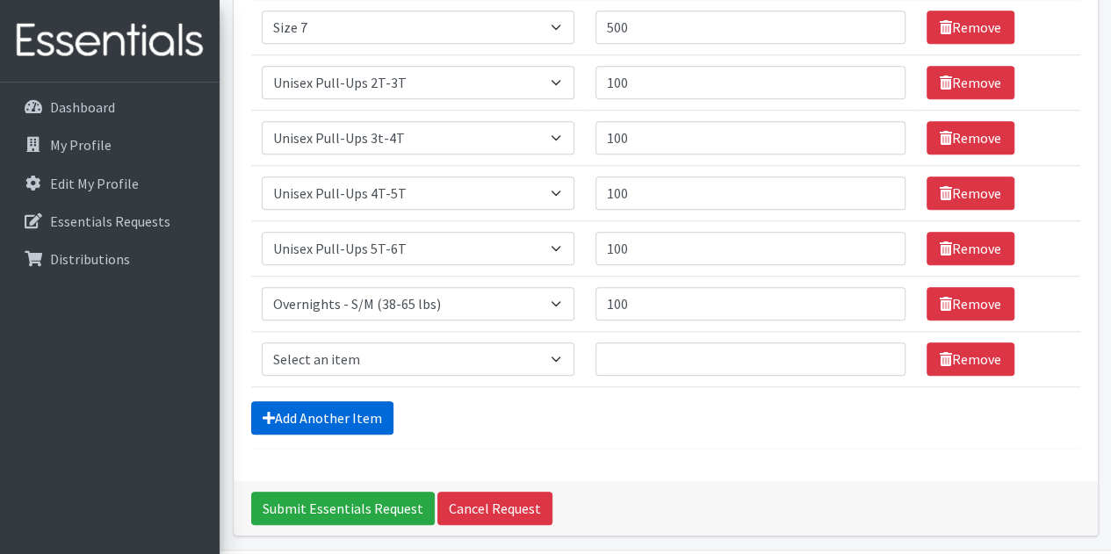
scroll to position [745, 0]
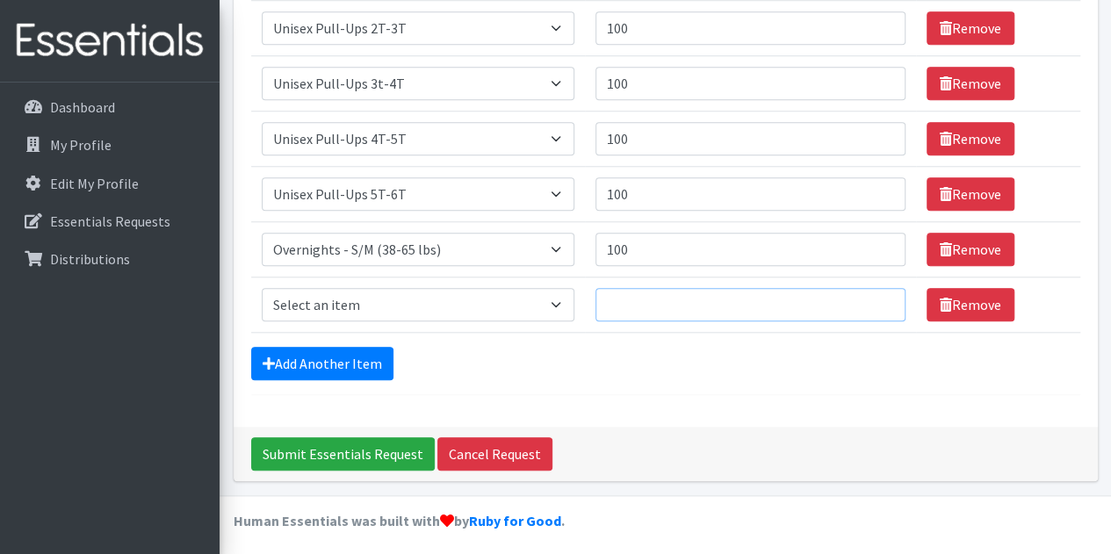
click at [670, 300] on input "Quantity" at bounding box center [751, 304] width 310 height 33
type input "100"
click at [615, 350] on div "Add Another Item" at bounding box center [665, 363] width 829 height 33
click at [422, 316] on td "Item Requested Select an item Overnights - L/XL (60-125 lbs) Overnights - S/M (…" at bounding box center [418, 305] width 334 height 55
click at [444, 306] on select "Select an item Overnights - L/XL (60-125 lbs) Overnights - S/M (38-65 lbs) Pree…" at bounding box center [418, 304] width 313 height 33
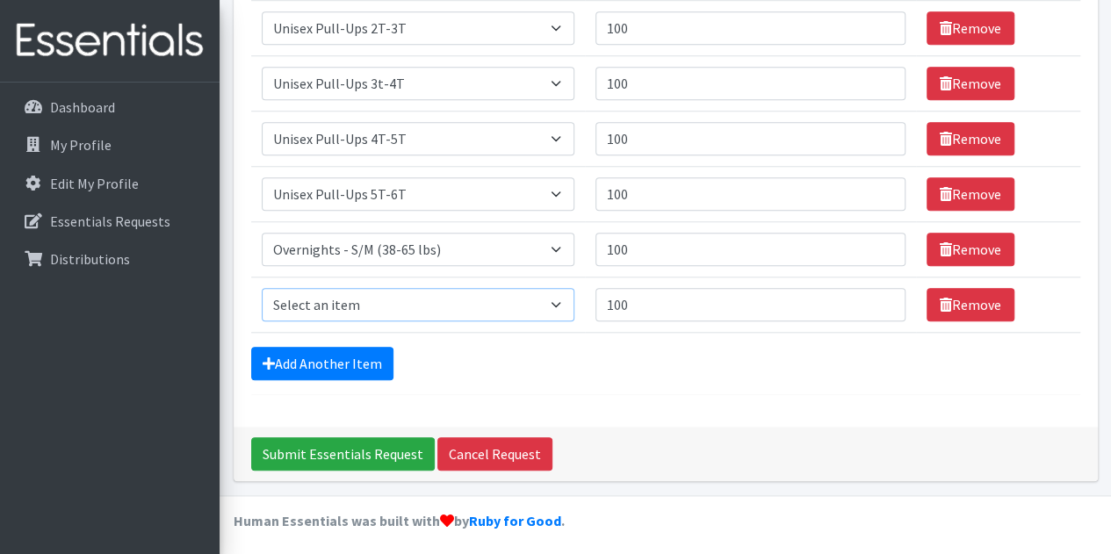
select select "14942"
click at [262, 288] on select "Select an item Overnights - L/XL (60-125 lbs) Overnights - S/M (38-65 lbs) Pree…" at bounding box center [418, 304] width 313 height 33
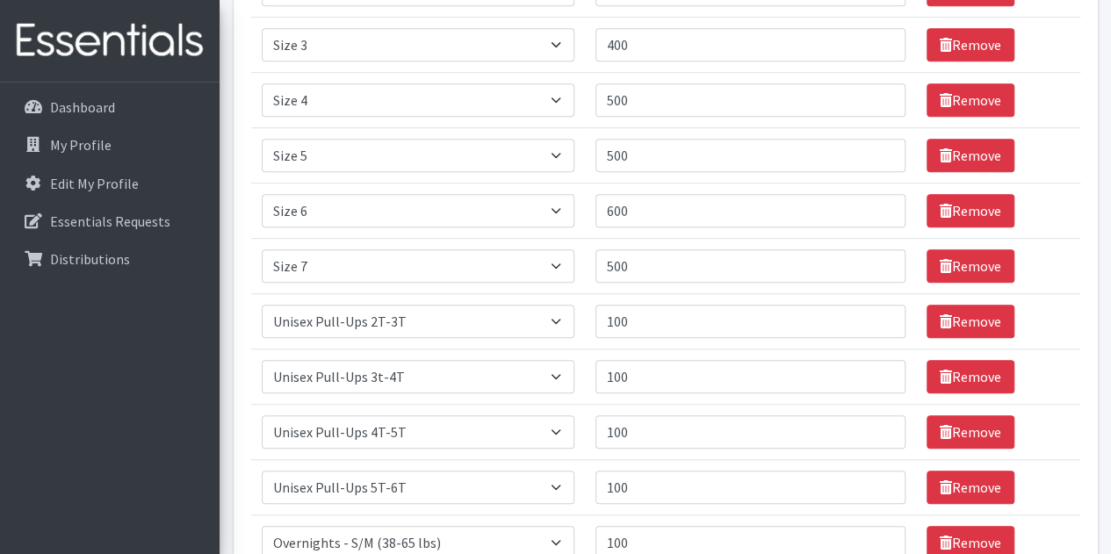
scroll to position [450, 0]
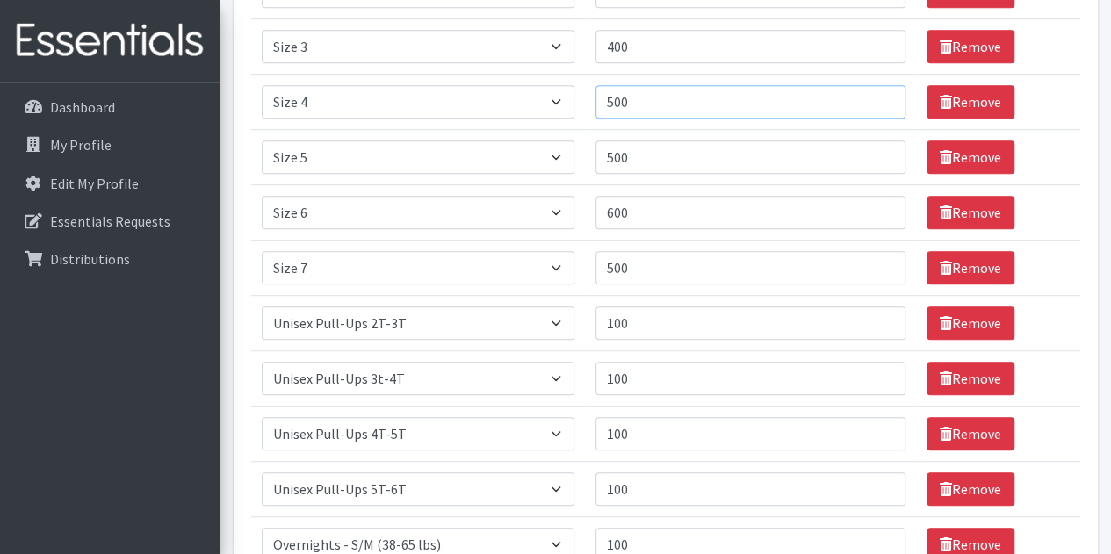
click at [689, 105] on input "500" at bounding box center [751, 101] width 310 height 33
type input "5"
type input "600"
click at [659, 148] on input "500" at bounding box center [751, 157] width 310 height 33
type input "5"
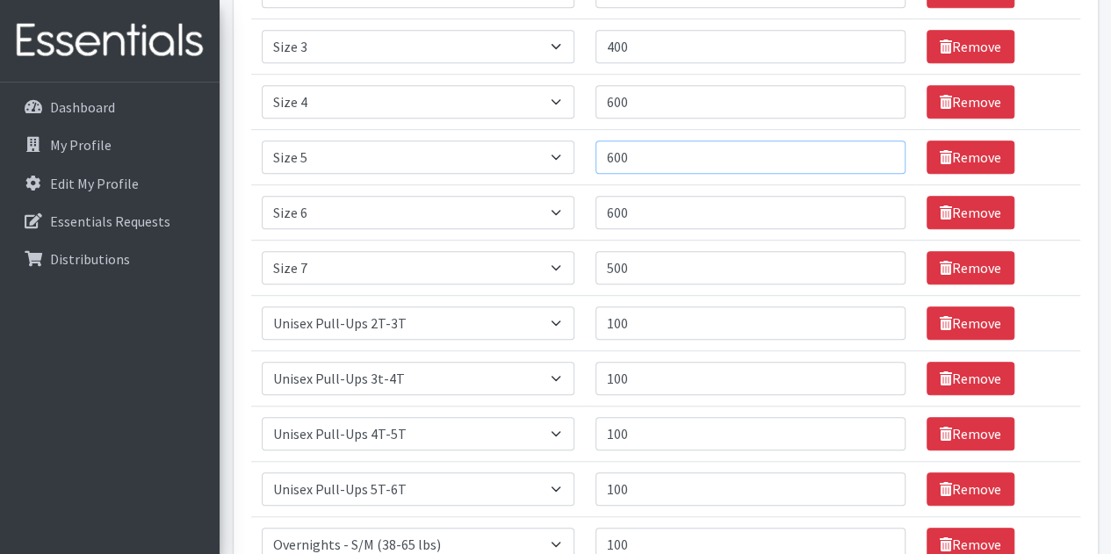
type input "600"
click at [671, 205] on input "600" at bounding box center [751, 212] width 310 height 33
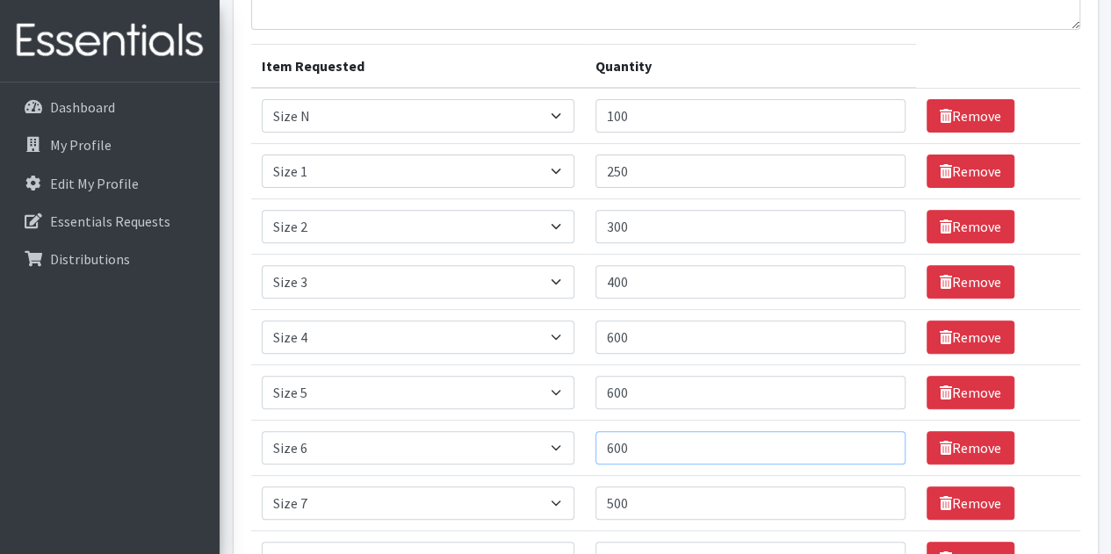
scroll to position [211, 0]
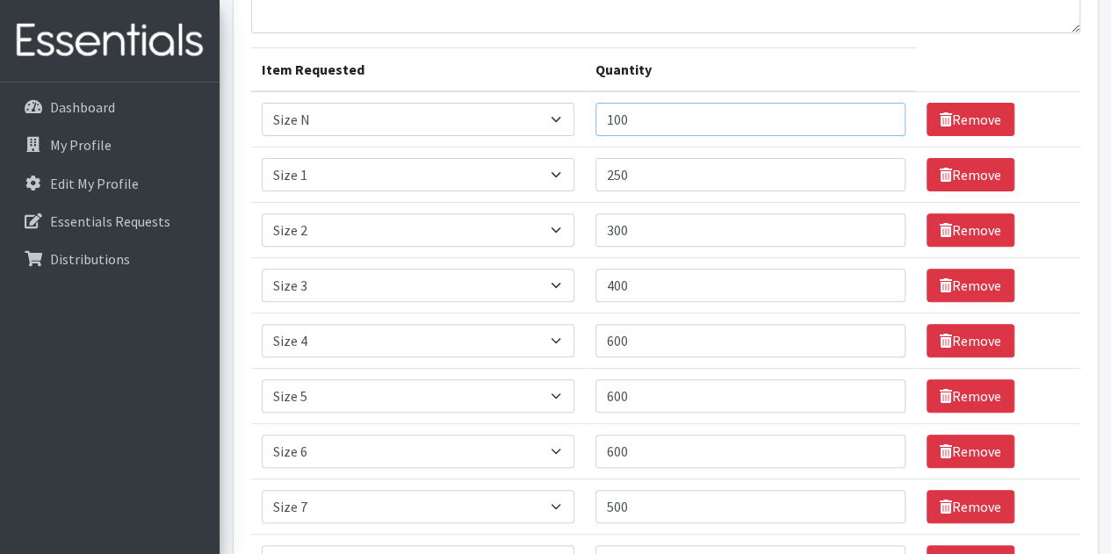
click at [679, 125] on input "100" at bounding box center [751, 119] width 310 height 33
type input "1"
type input "50"
click at [1006, 61] on table "Item Requested Quantity Item Requested Select an item Overnights - L/XL (60-125…" at bounding box center [665, 457] width 829 height 820
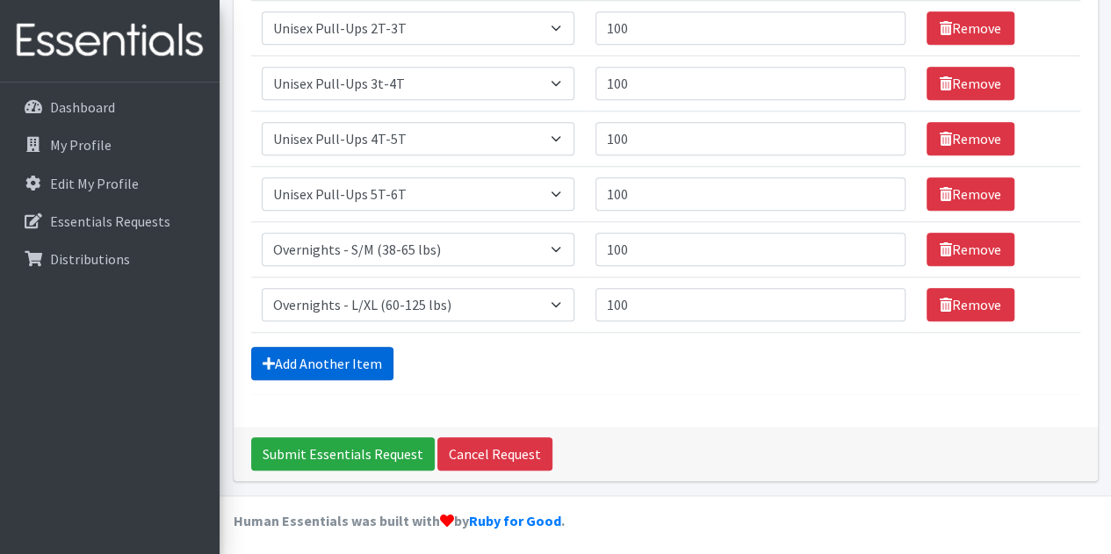
click at [320, 362] on link "Add Another Item" at bounding box center [322, 363] width 142 height 33
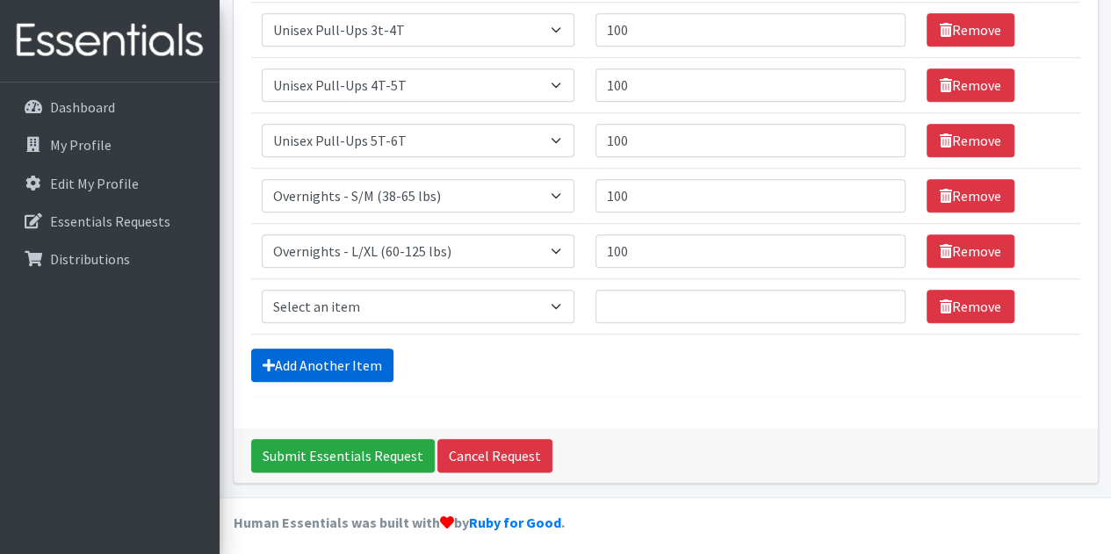
scroll to position [800, 0]
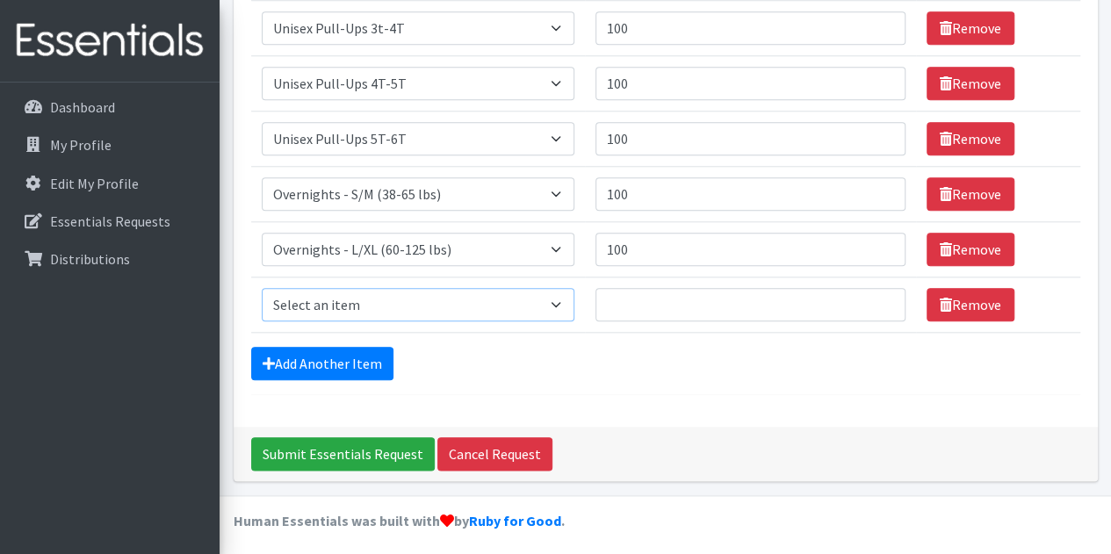
click at [358, 305] on select "Select an item Overnights - L/XL (60-125 lbs) Overnights - S/M (38-65 lbs) Pree…" at bounding box center [418, 304] width 313 height 33
click at [970, 303] on link "Remove" at bounding box center [971, 304] width 88 height 33
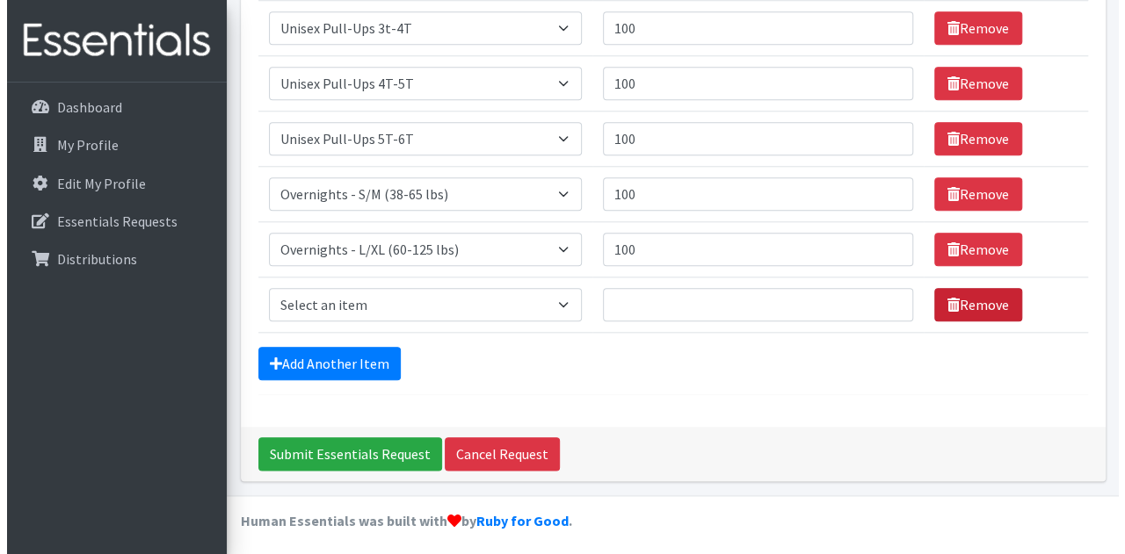
scroll to position [745, 0]
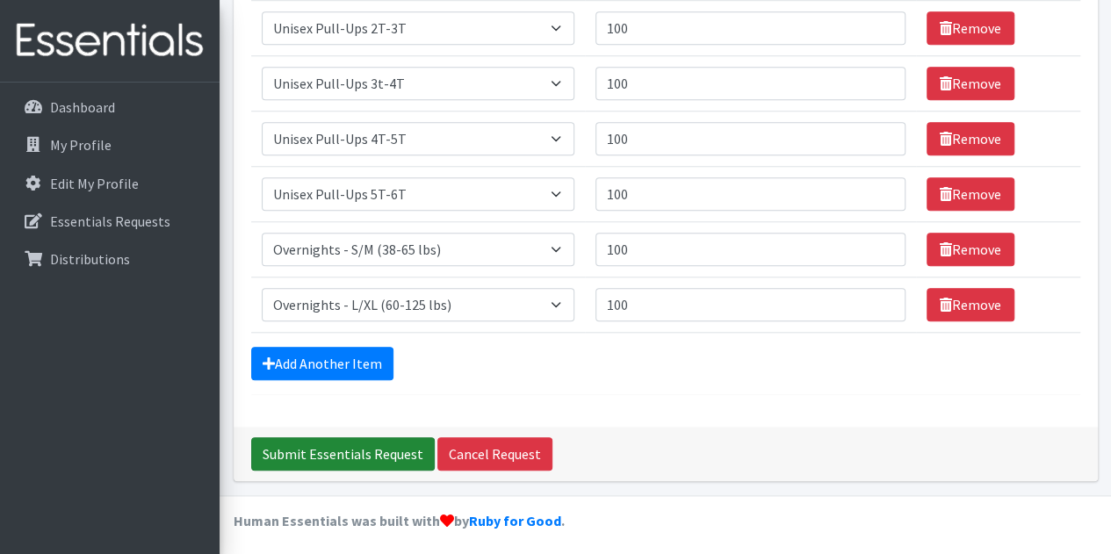
click at [306, 447] on input "Submit Essentials Request" at bounding box center [343, 454] width 184 height 33
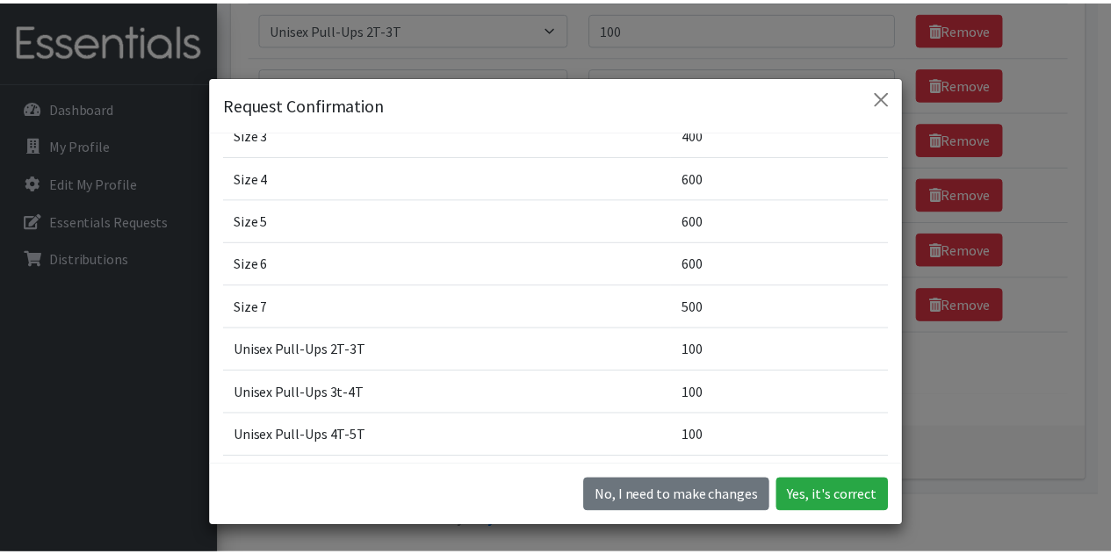
scroll to position [207, 0]
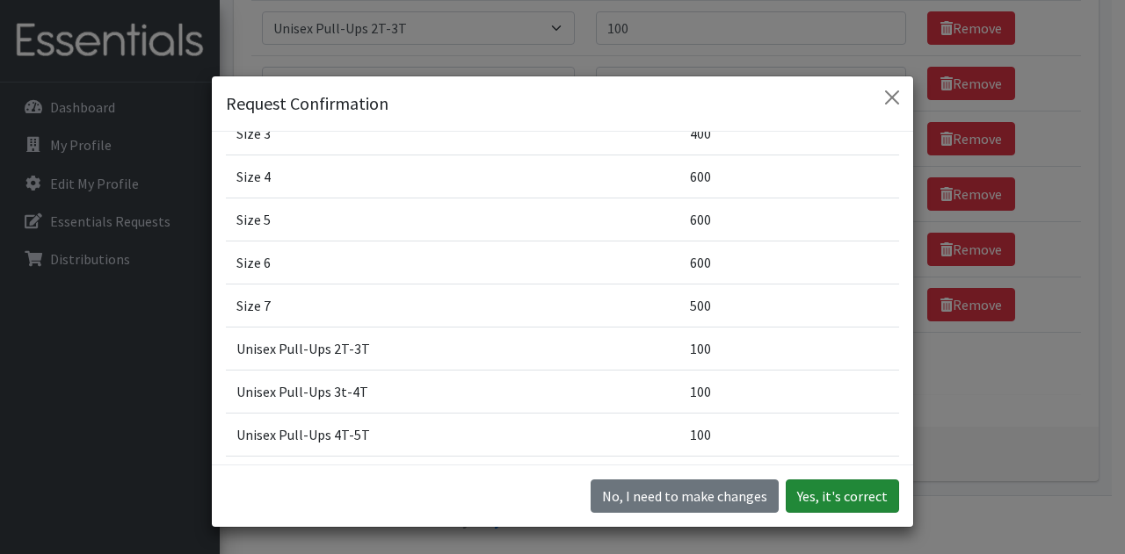
click at [832, 486] on button "Yes, it's correct" at bounding box center [841, 496] width 113 height 33
